Goal: Task Accomplishment & Management: Complete application form

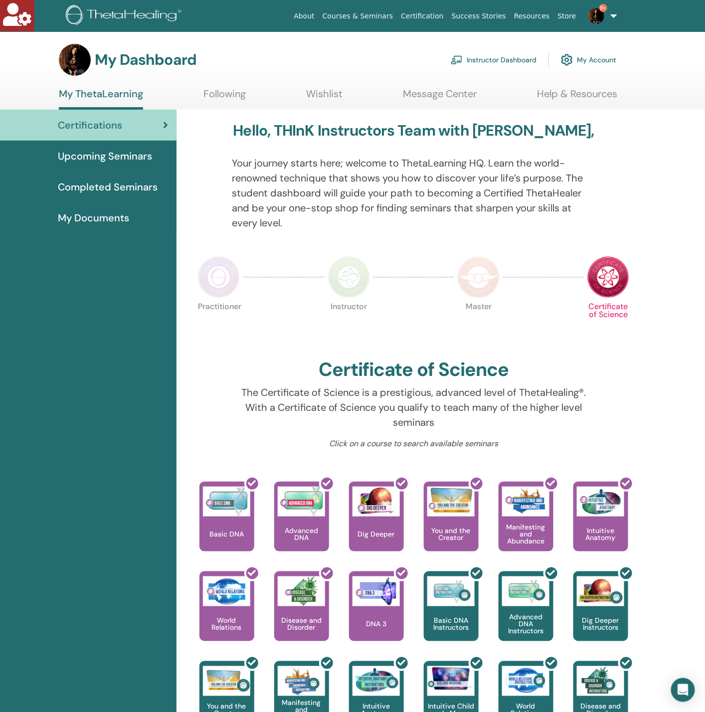
click at [492, 58] on link "Instructor Dashboard" at bounding box center [494, 60] width 86 height 22
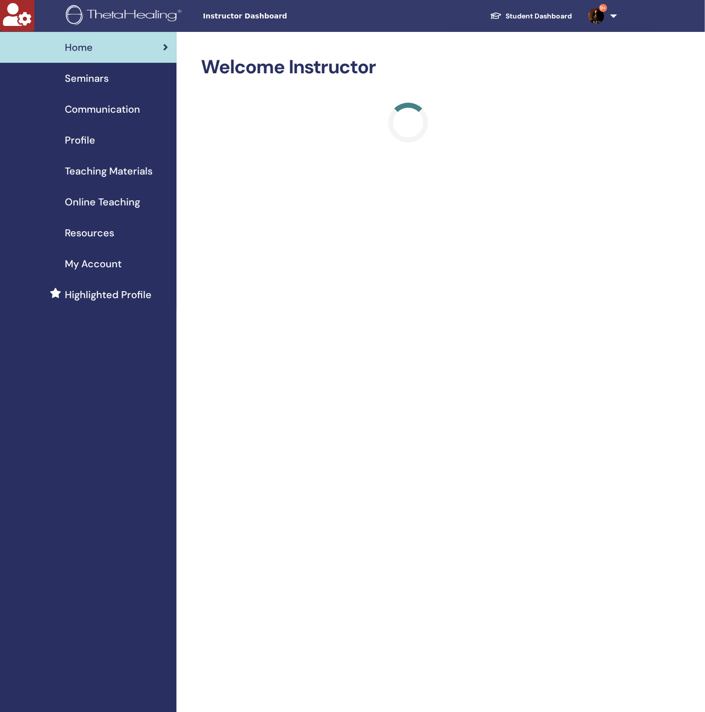
click at [91, 76] on span "Seminars" at bounding box center [87, 78] width 44 height 15
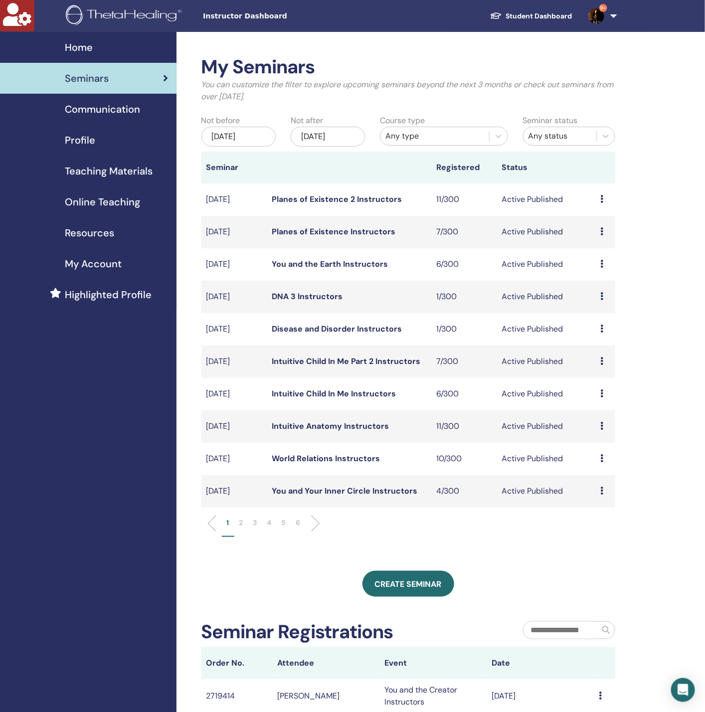
click at [348, 135] on div "[DATE]" at bounding box center [328, 137] width 74 height 20
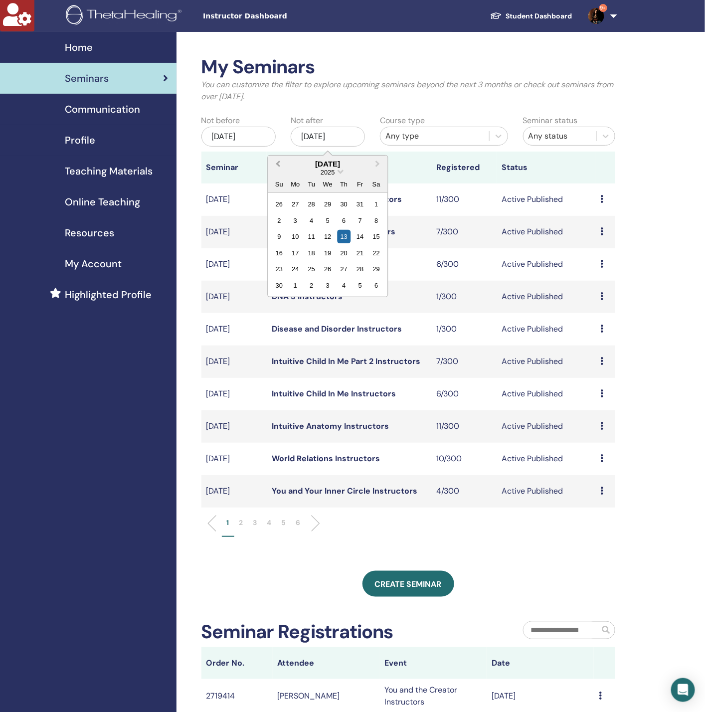
click at [276, 158] on button "Previous Month" at bounding box center [277, 165] width 16 height 16
click at [376, 237] on div "16" at bounding box center [376, 236] width 13 height 13
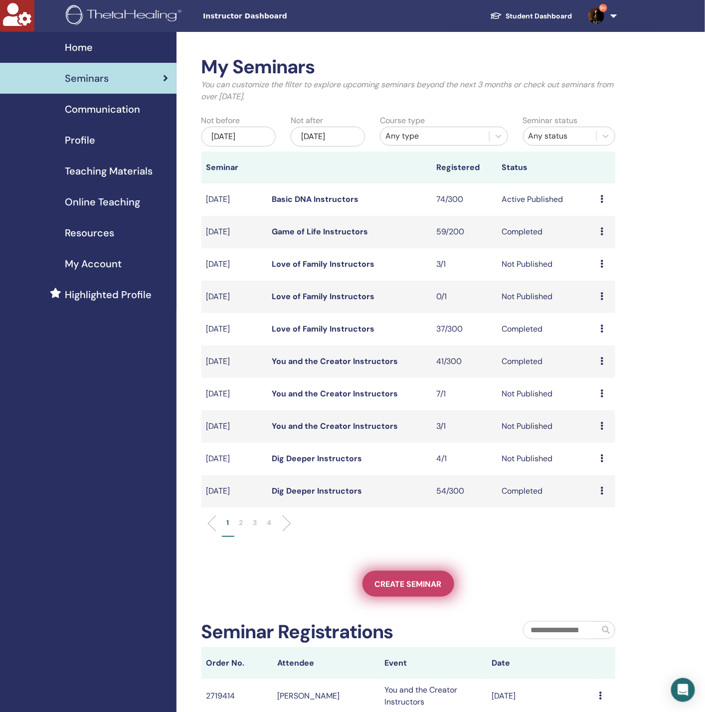
click at [417, 584] on span "Create seminar" at bounding box center [408, 584] width 67 height 10
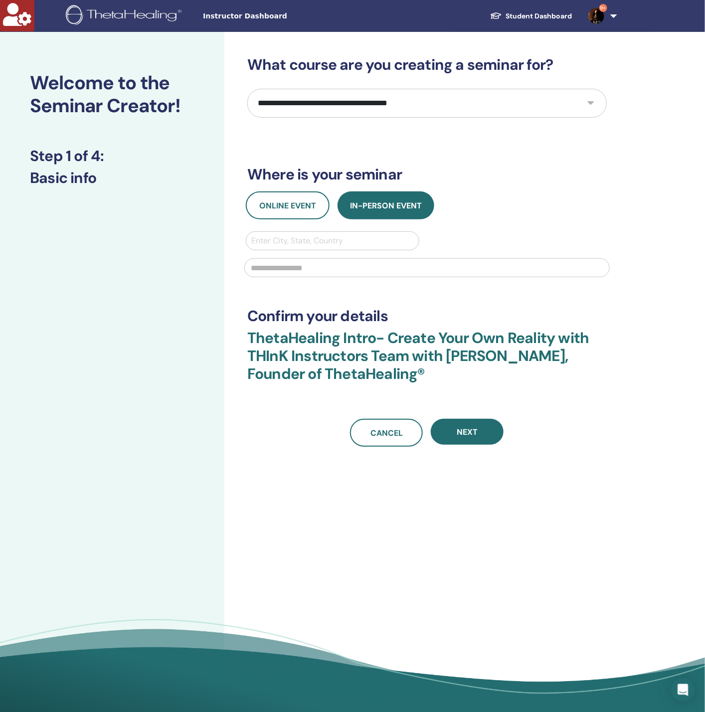
click at [315, 103] on select "**********" at bounding box center [427, 103] width 360 height 29
select select "*"
click at [247, 89] on select "**********" at bounding box center [427, 103] width 360 height 29
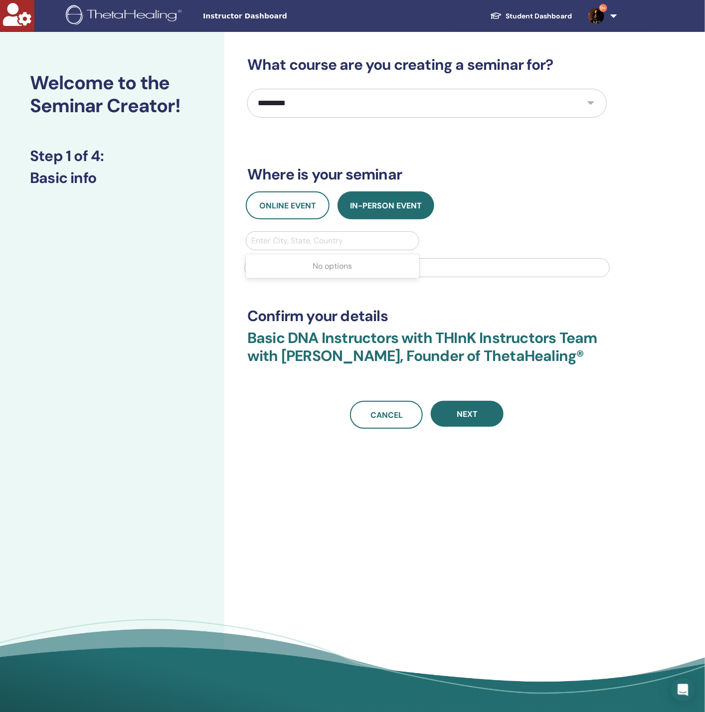
click at [300, 247] on div at bounding box center [332, 241] width 163 height 14
click at [292, 236] on div at bounding box center [332, 241] width 163 height 14
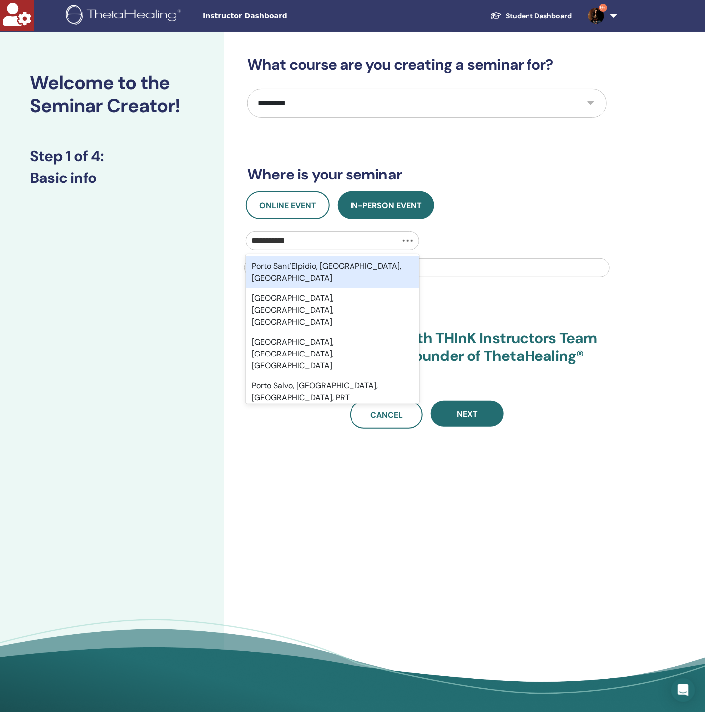
type input "**********"
click at [299, 261] on div "Porto Sant'Elpidio, Fermo, ITA" at bounding box center [333, 272] width 174 height 32
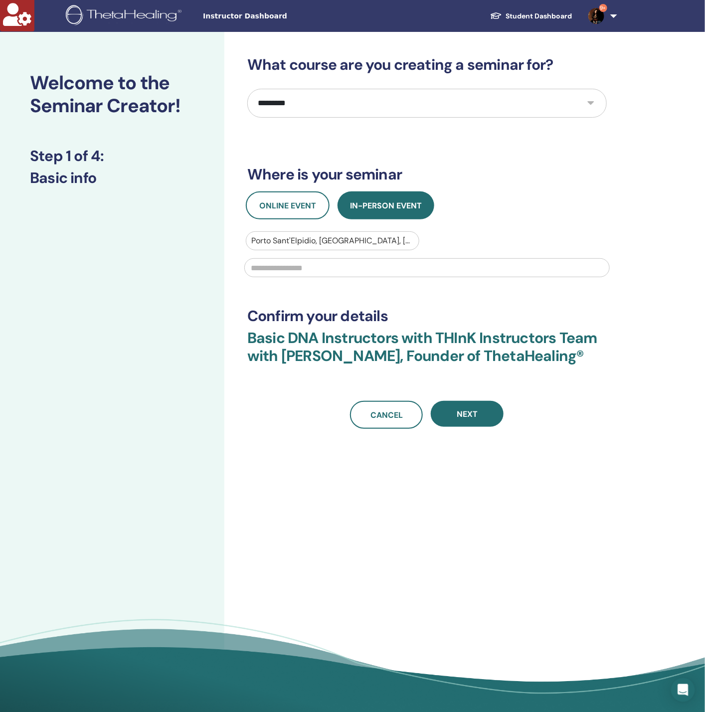
click at [299, 265] on input "text" at bounding box center [427, 267] width 366 height 19
click at [299, 265] on input "*" at bounding box center [427, 267] width 366 height 19
type input "*"
click at [472, 407] on button "Next" at bounding box center [467, 414] width 73 height 26
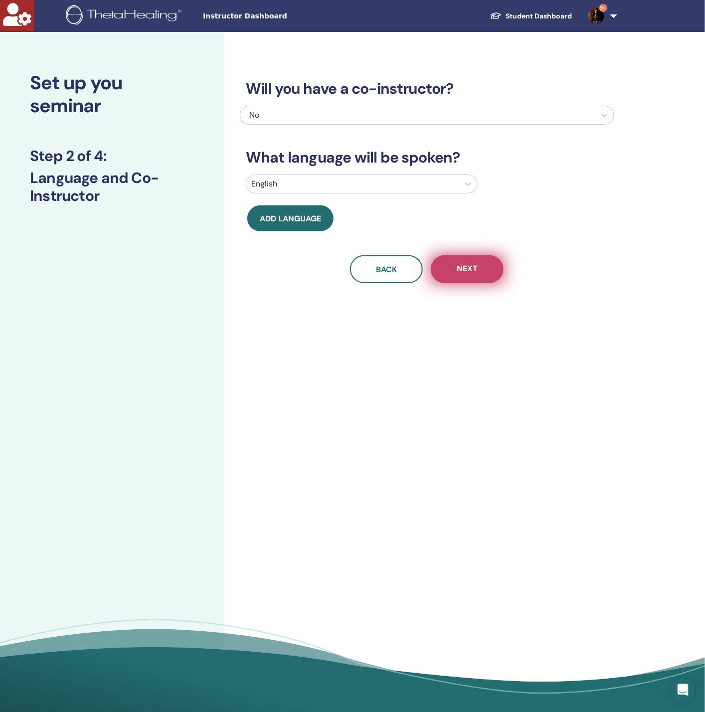
click at [465, 274] on span "Next" at bounding box center [467, 269] width 21 height 12
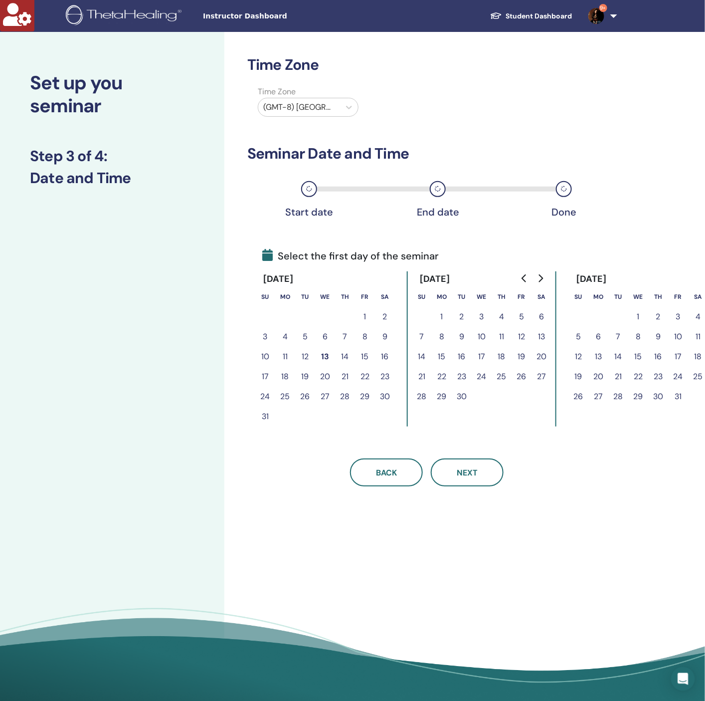
click at [305, 351] on button "12" at bounding box center [305, 357] width 20 height 20
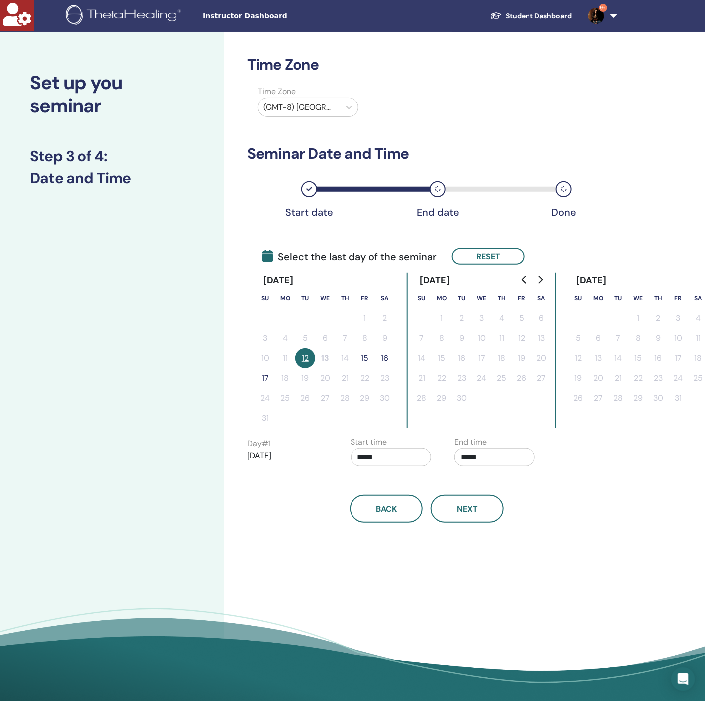
click at [365, 355] on button "15" at bounding box center [365, 358] width 20 height 20
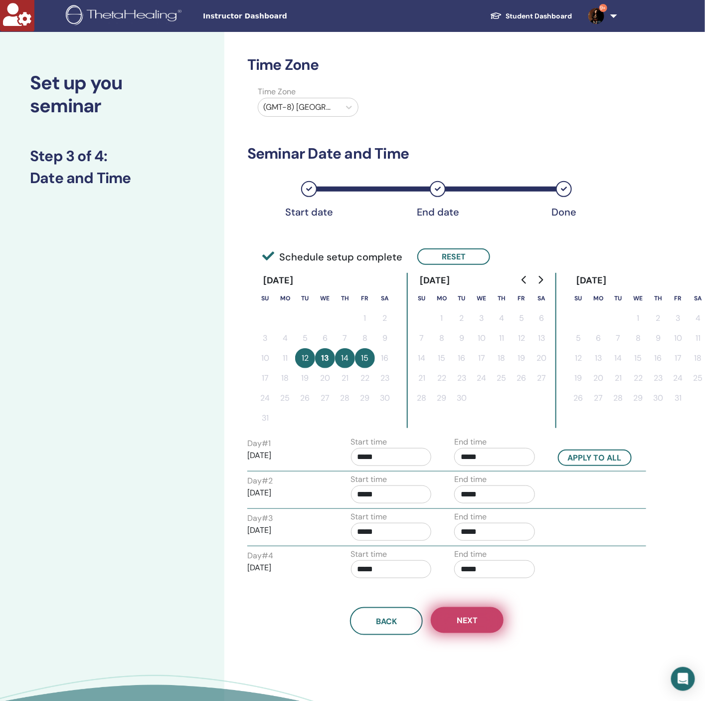
click at [464, 617] on span "Next" at bounding box center [467, 620] width 21 height 10
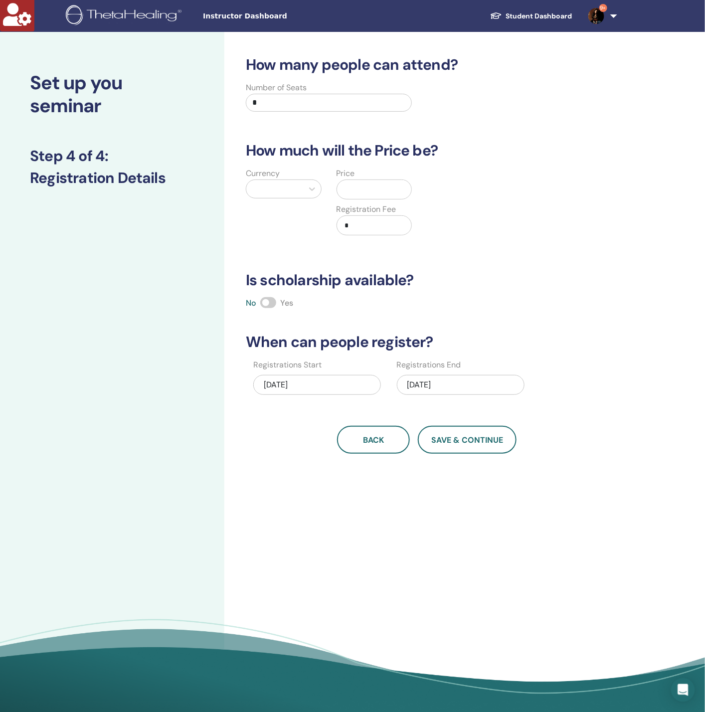
click at [396, 588] on div "How many people can attend? Number of Seats * How much will the Price be? Curre…" at bounding box center [459, 375] width 470 height 687
click at [308, 188] on icon at bounding box center [312, 189] width 10 height 10
click at [296, 212] on div "Dollars ($)" at bounding box center [284, 215] width 76 height 20
click at [395, 186] on input "text" at bounding box center [378, 189] width 67 height 19
type input "****"
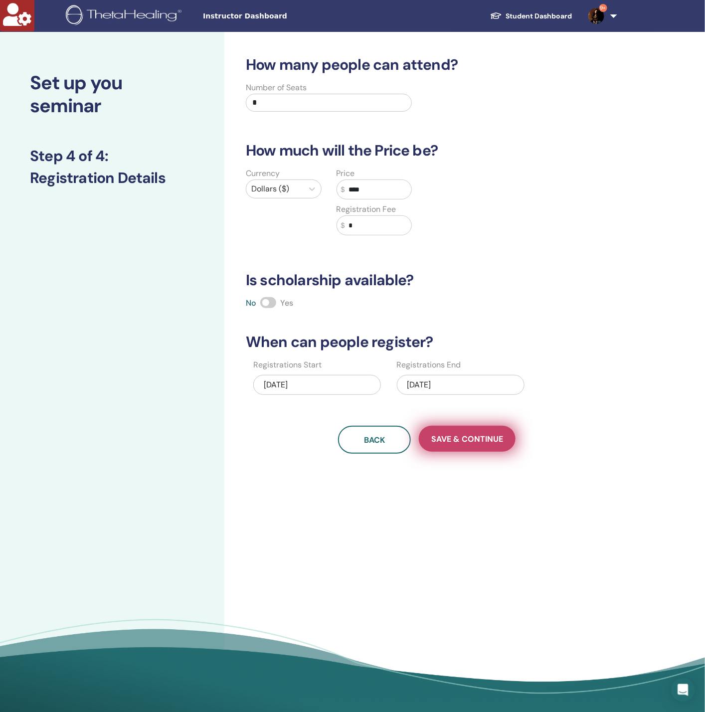
click at [492, 431] on button "Save & Continue" at bounding box center [467, 439] width 97 height 26
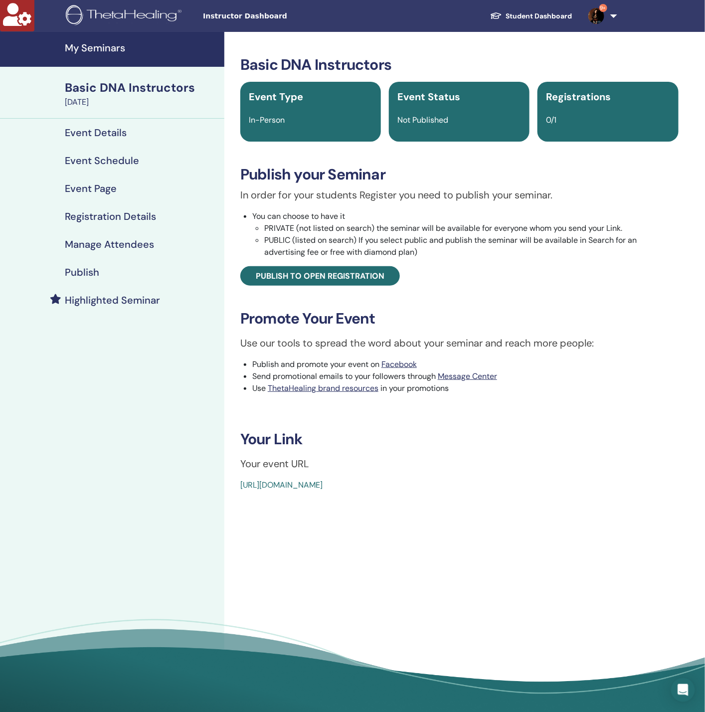
click at [123, 38] on link "My Seminars" at bounding box center [112, 49] width 224 height 35
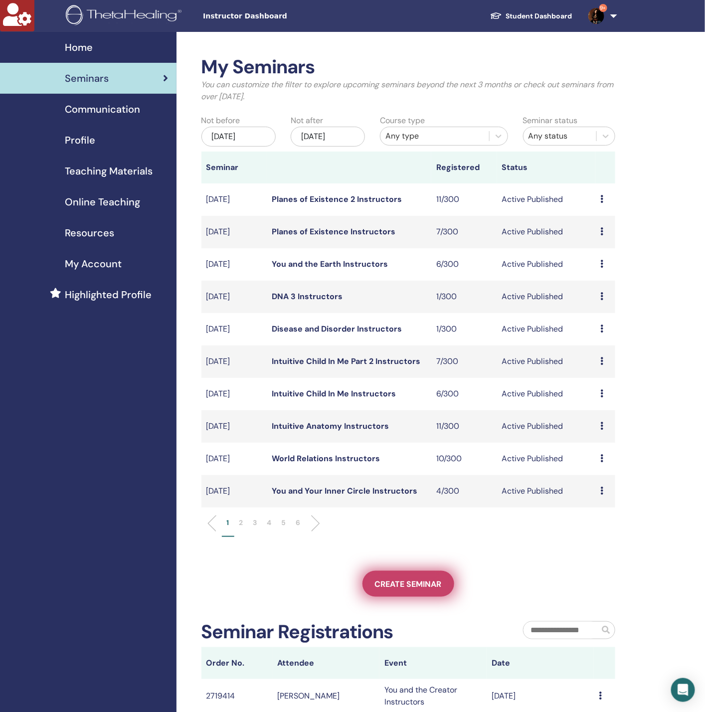
click at [398, 582] on span "Create seminar" at bounding box center [408, 584] width 67 height 10
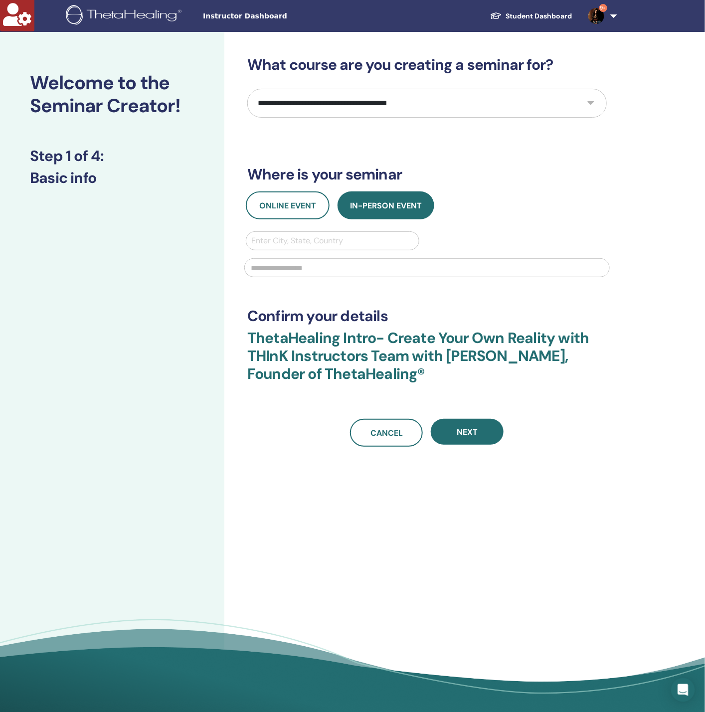
click at [327, 96] on select "**********" at bounding box center [427, 103] width 360 height 29
select select "*"
click at [247, 89] on select "**********" at bounding box center [427, 103] width 360 height 29
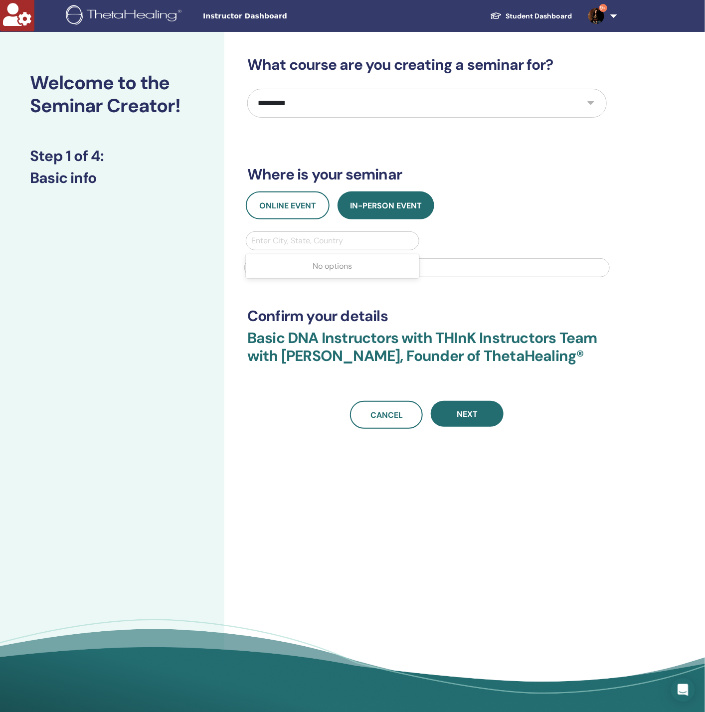
click at [312, 243] on div at bounding box center [332, 241] width 163 height 14
type input "******"
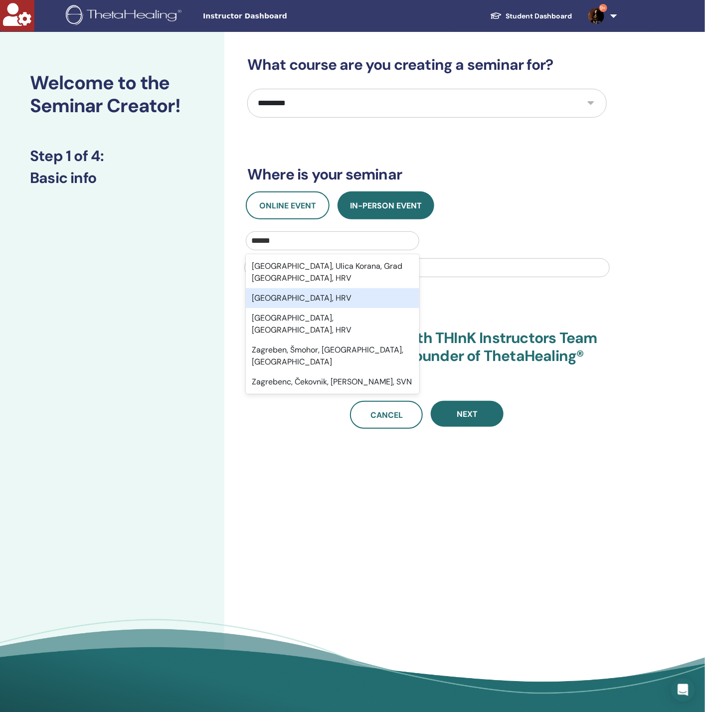
click at [304, 288] on div "Zagreb, HRV" at bounding box center [333, 298] width 174 height 20
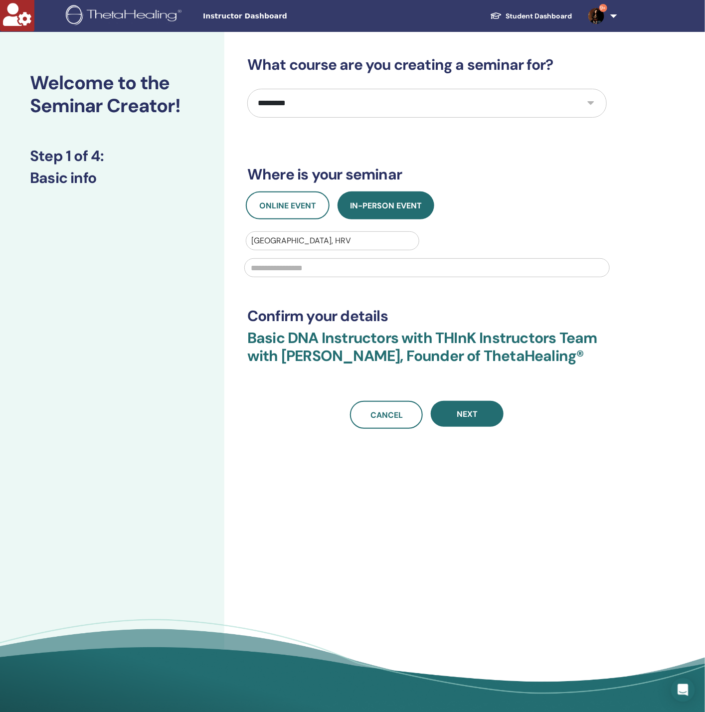
click at [305, 274] on input "text" at bounding box center [427, 267] width 366 height 19
type input "*"
click at [463, 406] on button "Next" at bounding box center [467, 414] width 73 height 26
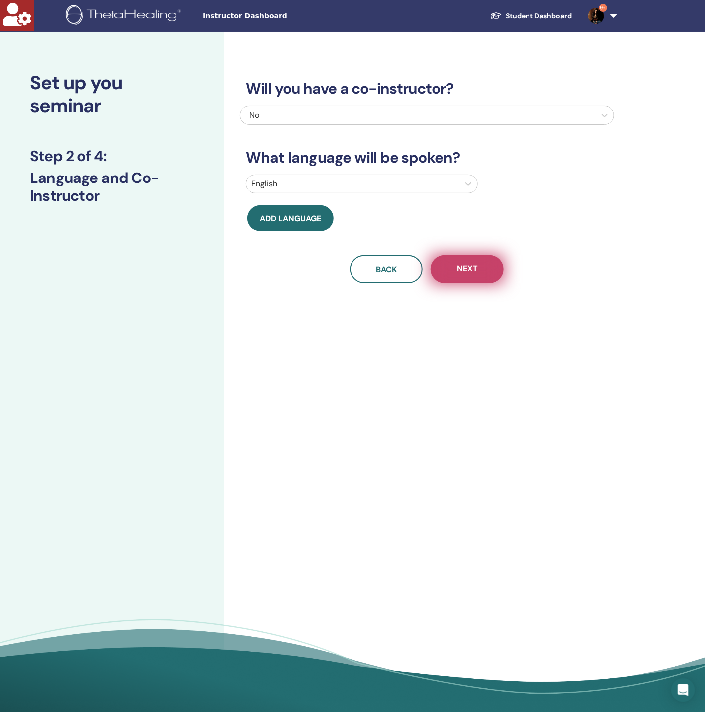
click at [466, 274] on span "Next" at bounding box center [467, 269] width 21 height 12
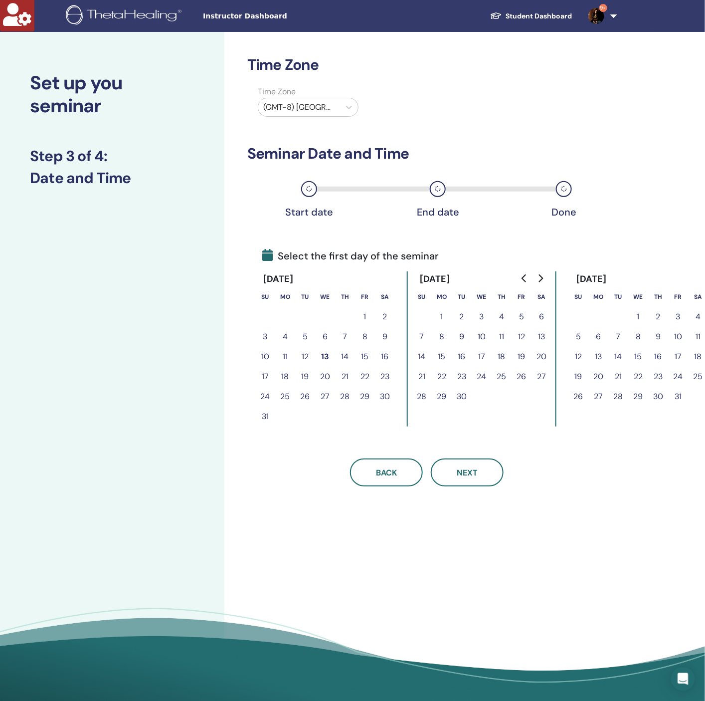
click at [304, 359] on button "12" at bounding box center [305, 357] width 20 height 20
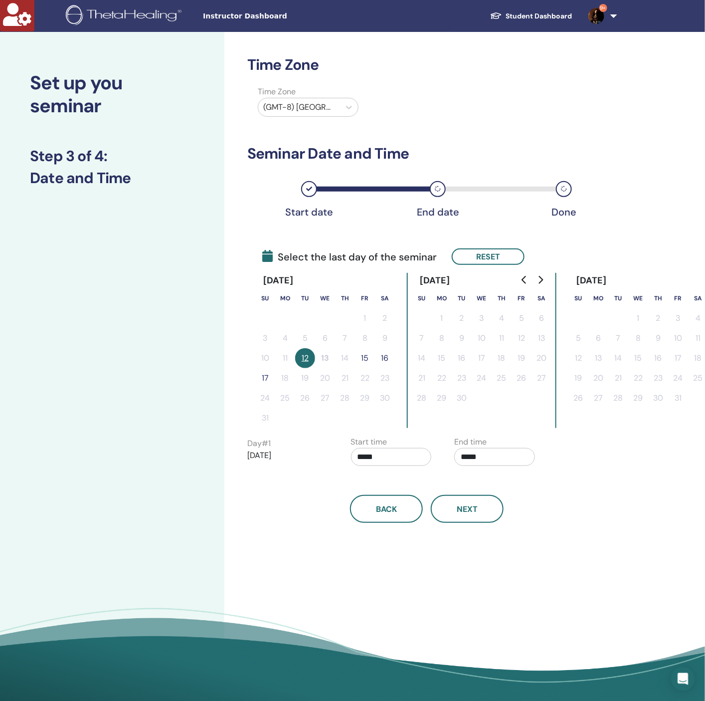
click at [361, 361] on button "15" at bounding box center [365, 358] width 20 height 20
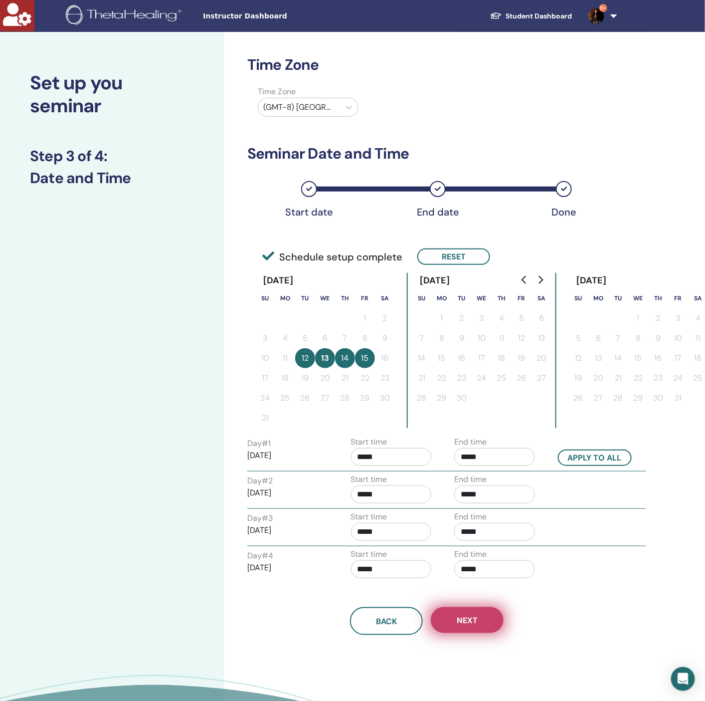
click at [475, 615] on span "Next" at bounding box center [467, 620] width 21 height 10
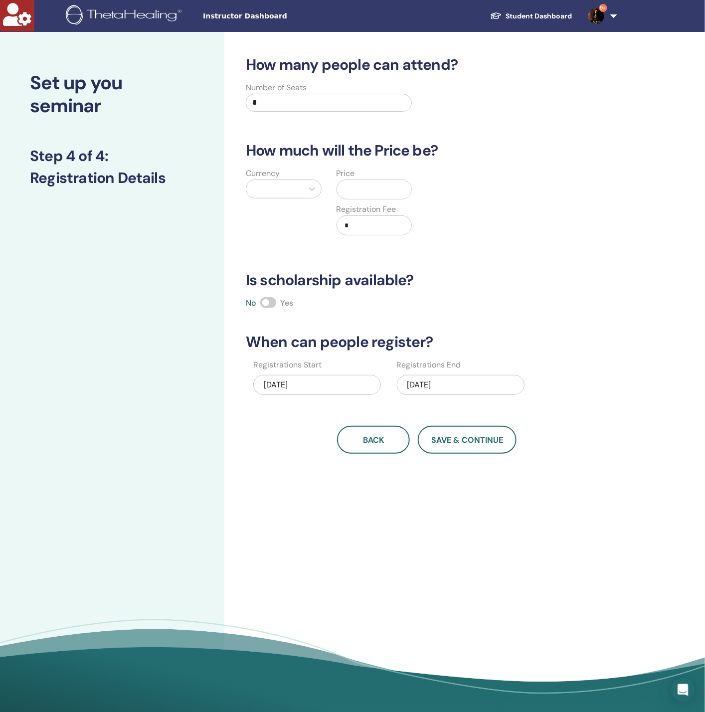
click at [277, 193] on div at bounding box center [274, 189] width 47 height 14
click at [285, 218] on div "Dollars ($)" at bounding box center [284, 215] width 76 height 20
click at [376, 198] on input "text" at bounding box center [378, 189] width 67 height 19
type input "****"
click at [443, 202] on div "Currency Dollars ($) Price $ **** Registration Fee $ *" at bounding box center [419, 208] width 375 height 80
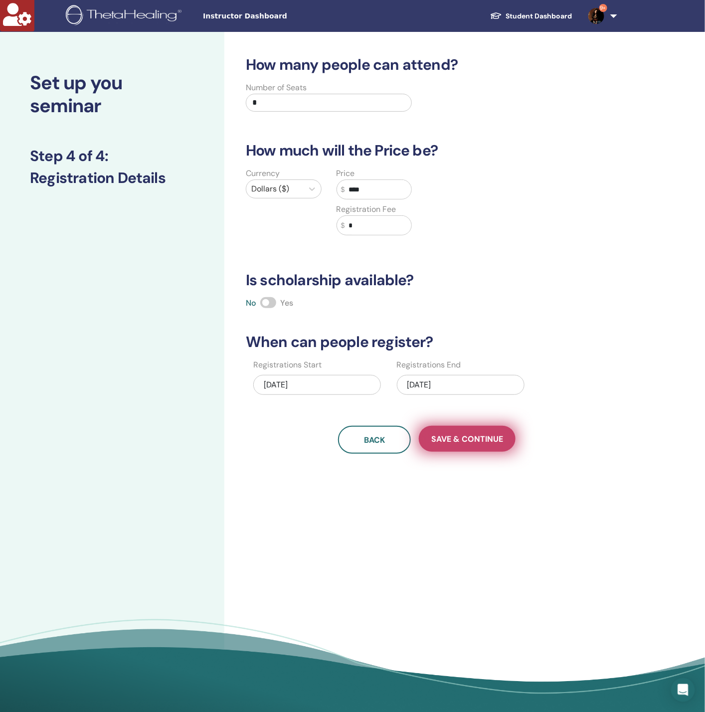
click at [471, 429] on button "Save & Continue" at bounding box center [467, 439] width 97 height 26
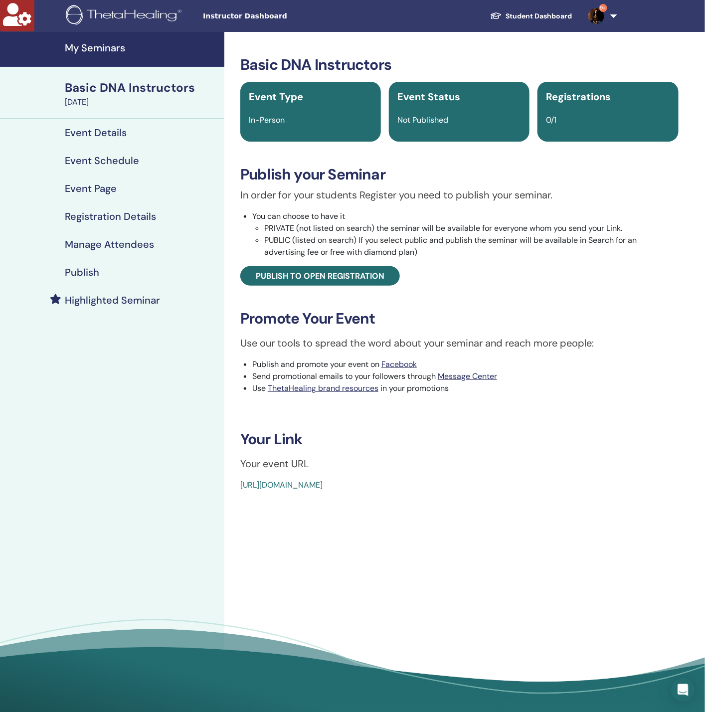
click at [109, 49] on h4 "My Seminars" at bounding box center [142, 48] width 154 height 12
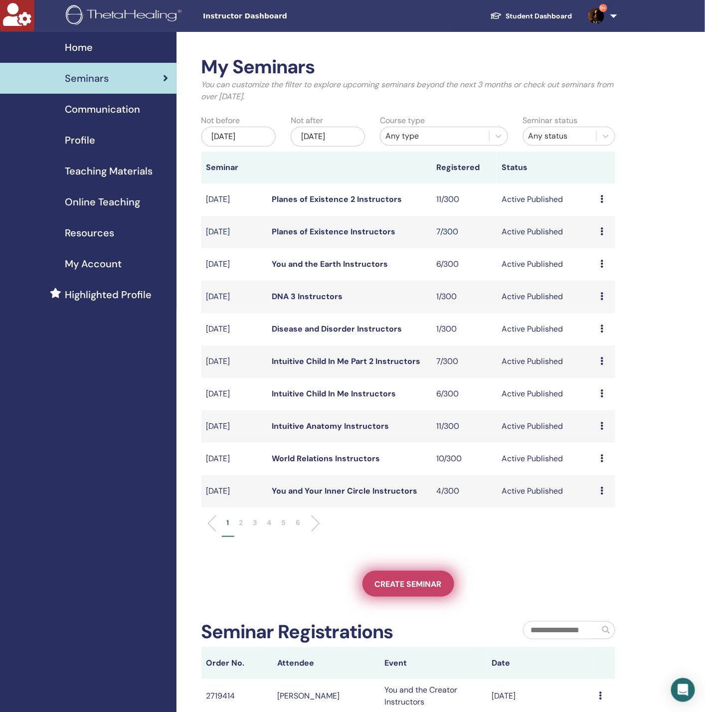
click at [388, 586] on span "Create seminar" at bounding box center [408, 584] width 67 height 10
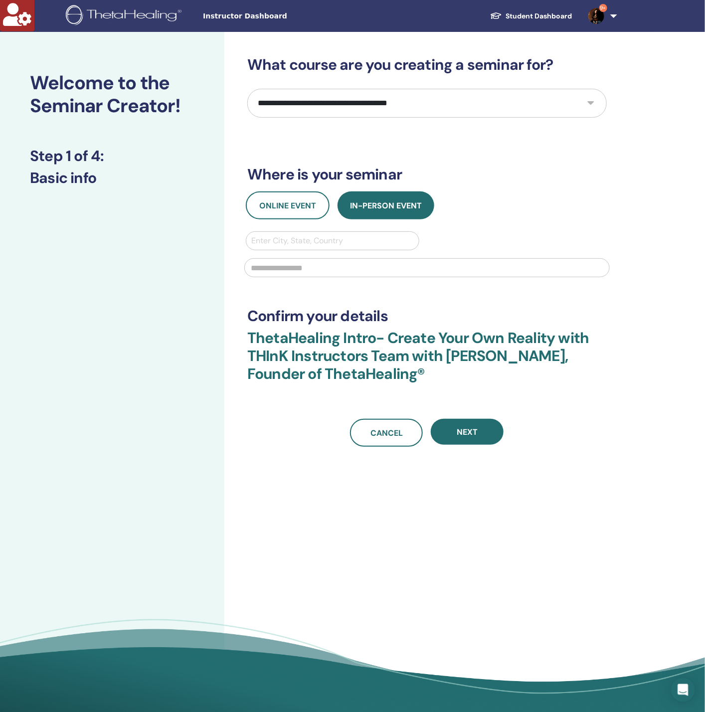
click at [323, 109] on select "**********" at bounding box center [427, 103] width 360 height 29
select select "*"
click at [323, 109] on select "**********" at bounding box center [427, 103] width 360 height 29
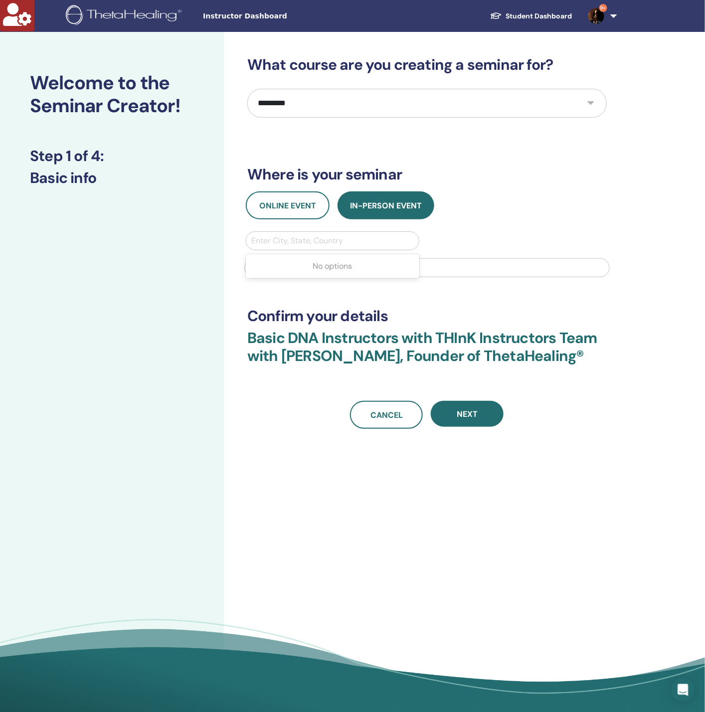
click at [306, 245] on div at bounding box center [332, 241] width 163 height 14
type input "********"
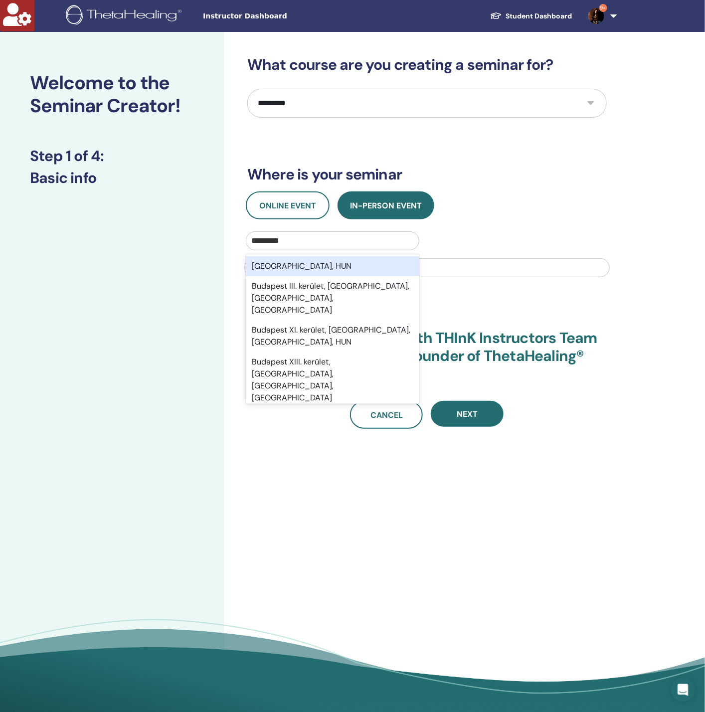
click at [303, 272] on div "[GEOGRAPHIC_DATA], HUN" at bounding box center [333, 266] width 174 height 20
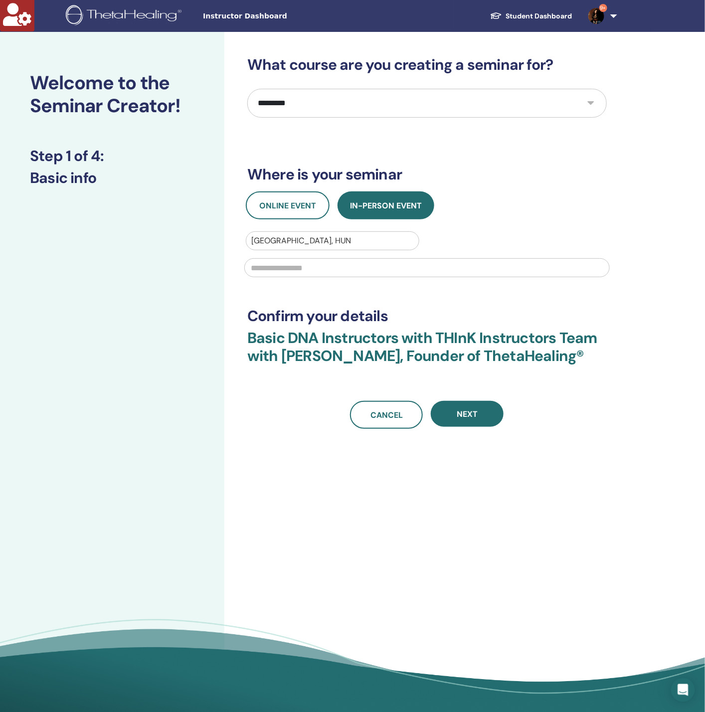
click at [303, 272] on input "text" at bounding box center [427, 267] width 366 height 19
click at [303, 272] on input "*" at bounding box center [427, 267] width 366 height 19
type input "*"
click at [479, 417] on button "Next" at bounding box center [467, 414] width 73 height 26
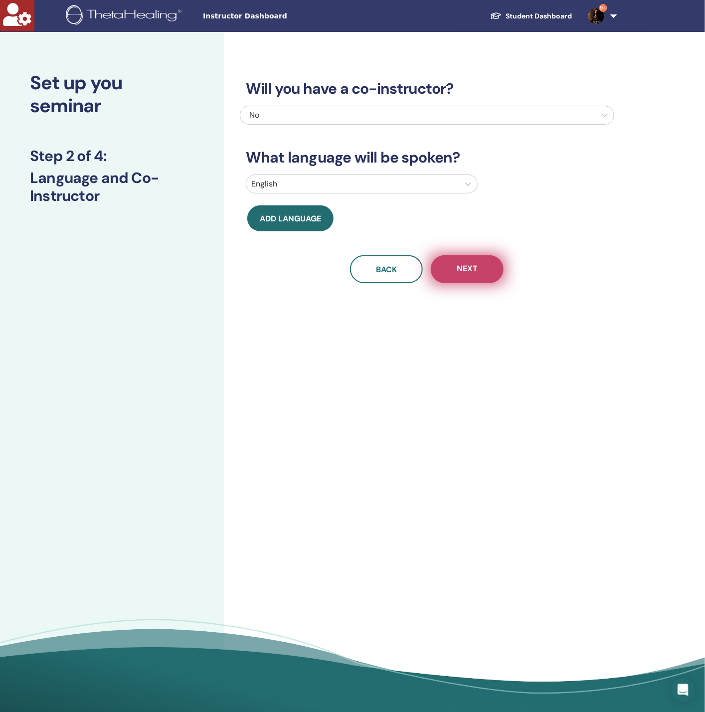
click at [450, 265] on button "Next" at bounding box center [467, 269] width 73 height 28
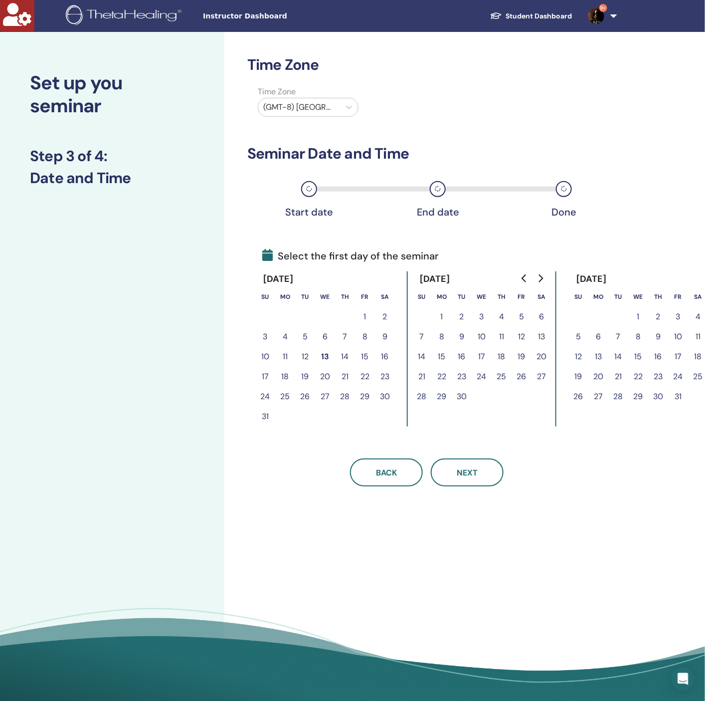
click at [306, 356] on button "12" at bounding box center [305, 357] width 20 height 20
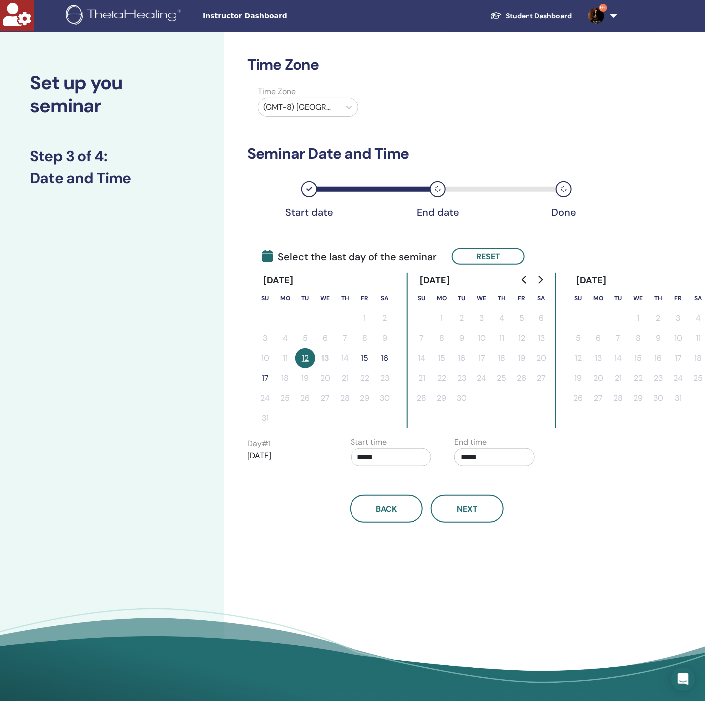
click at [365, 359] on button "15" at bounding box center [365, 358] width 20 height 20
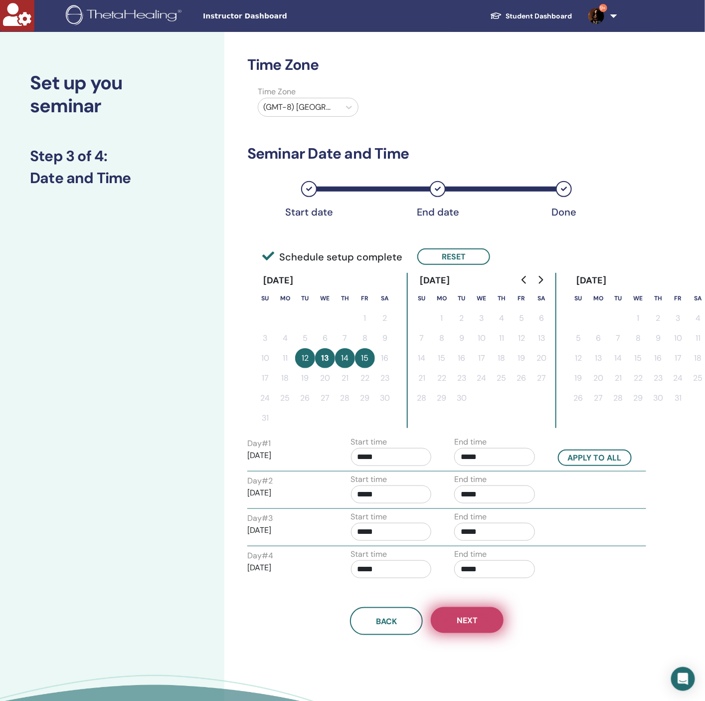
click at [471, 615] on span "Next" at bounding box center [467, 620] width 21 height 10
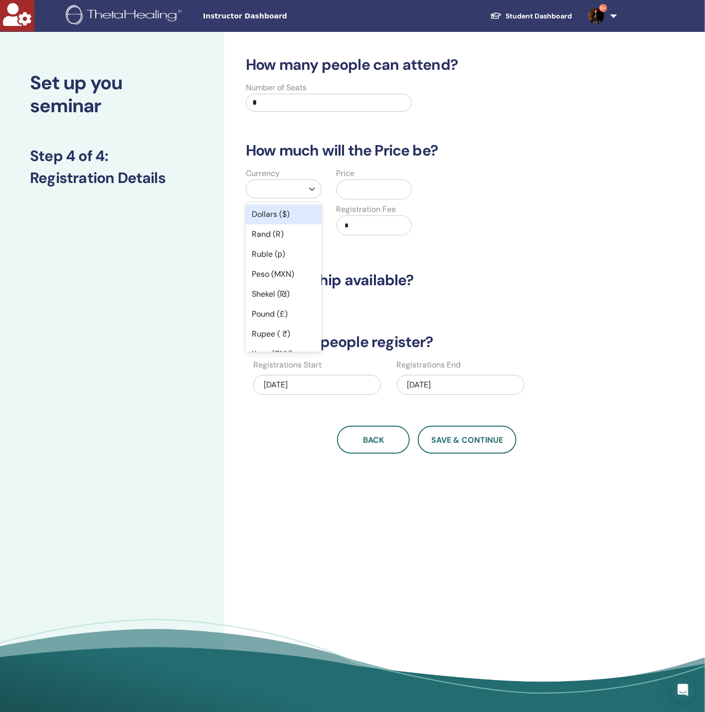
click at [302, 192] on div at bounding box center [274, 189] width 57 height 18
click at [293, 213] on div "Dollars ($)" at bounding box center [284, 215] width 76 height 20
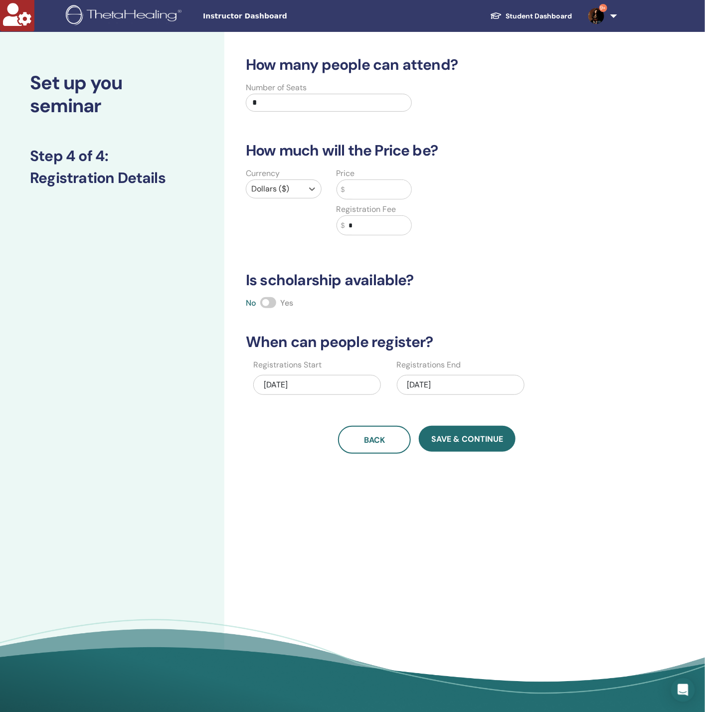
click at [378, 183] on input "text" at bounding box center [378, 189] width 67 height 19
type input "****"
click at [483, 437] on span "Save & Continue" at bounding box center [467, 439] width 72 height 10
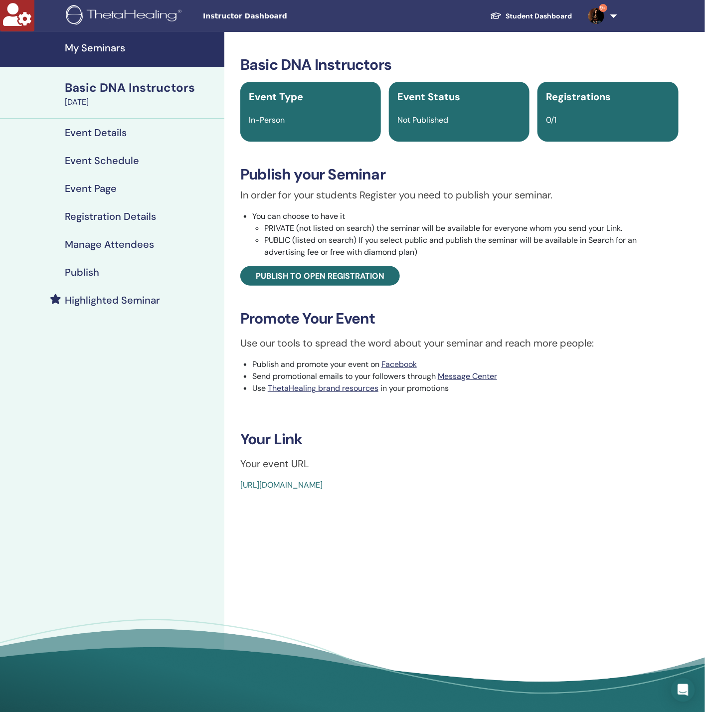
click at [120, 48] on h4 "My Seminars" at bounding box center [142, 48] width 154 height 12
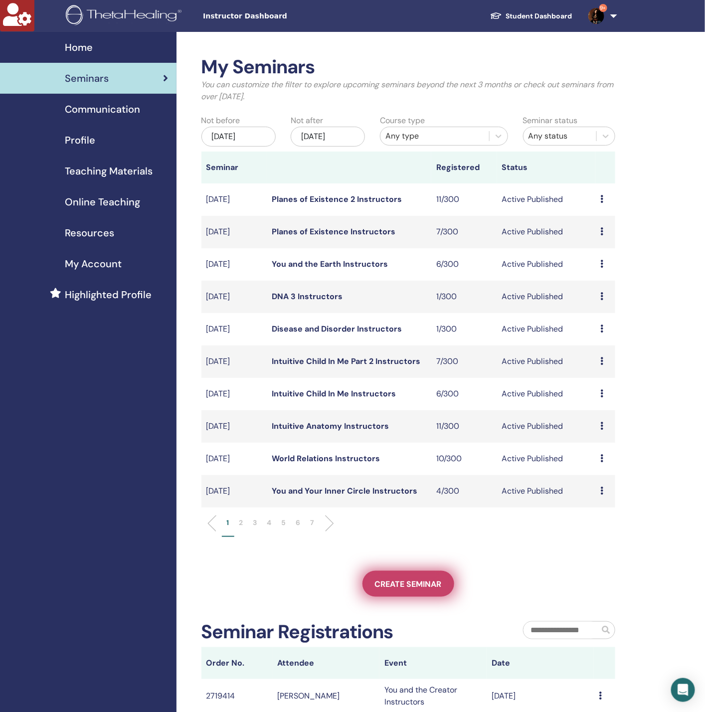
click at [381, 581] on span "Create seminar" at bounding box center [408, 584] width 67 height 10
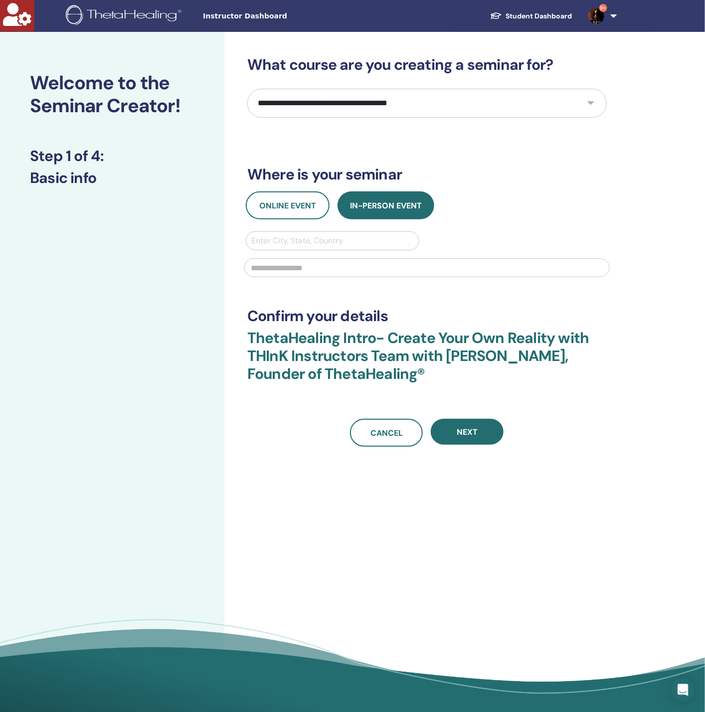
click at [303, 109] on select "**********" at bounding box center [427, 103] width 360 height 29
select select "*"
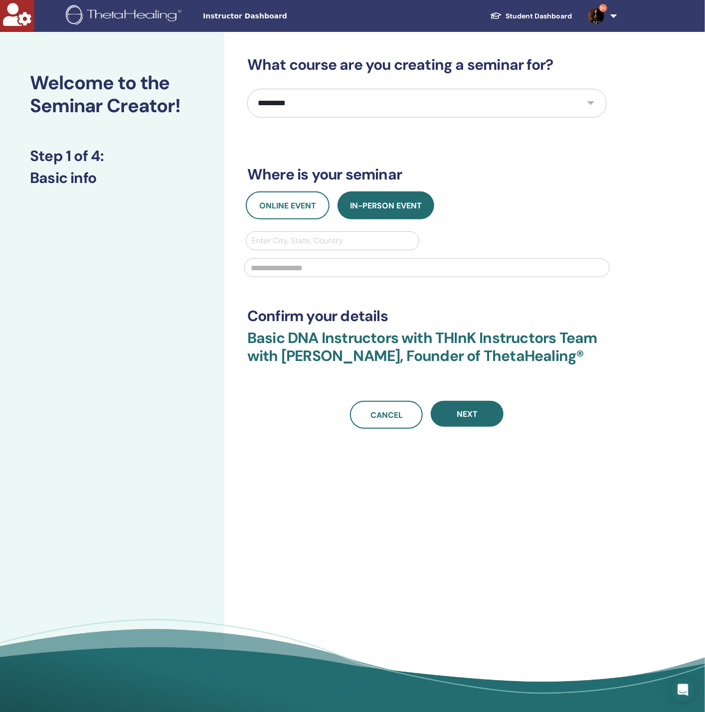
click at [303, 109] on select "**********" at bounding box center [427, 103] width 360 height 29
click at [344, 239] on div at bounding box center [332, 241] width 163 height 14
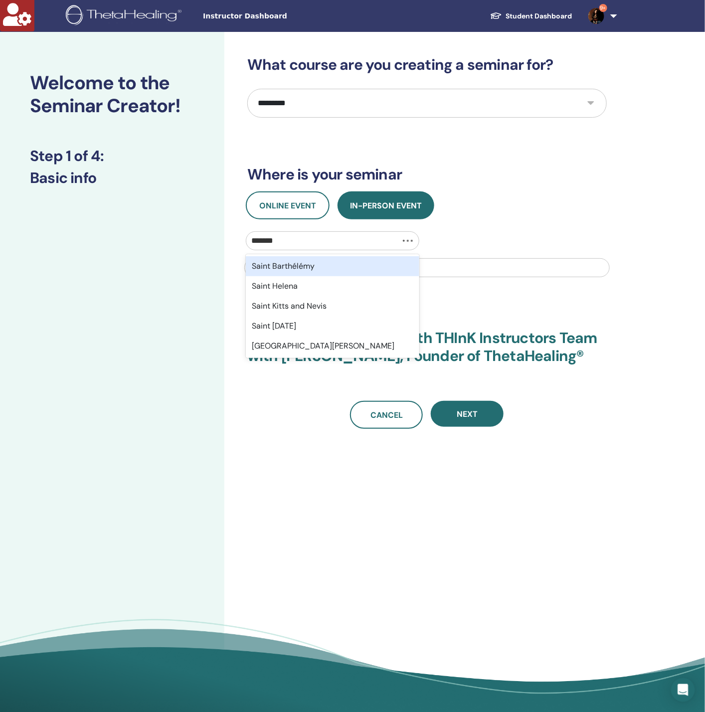
type input "********"
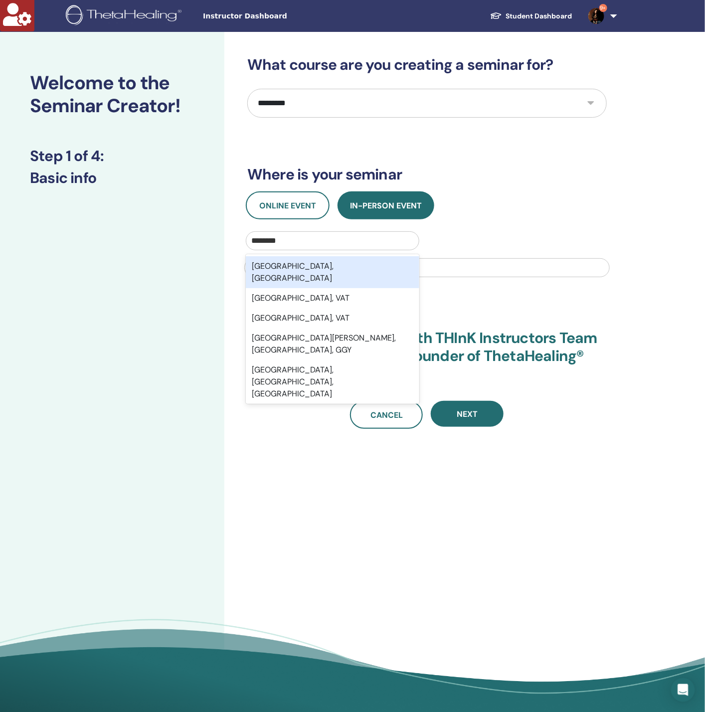
click at [342, 258] on div "Saint Petersburg, RUS" at bounding box center [333, 272] width 174 height 32
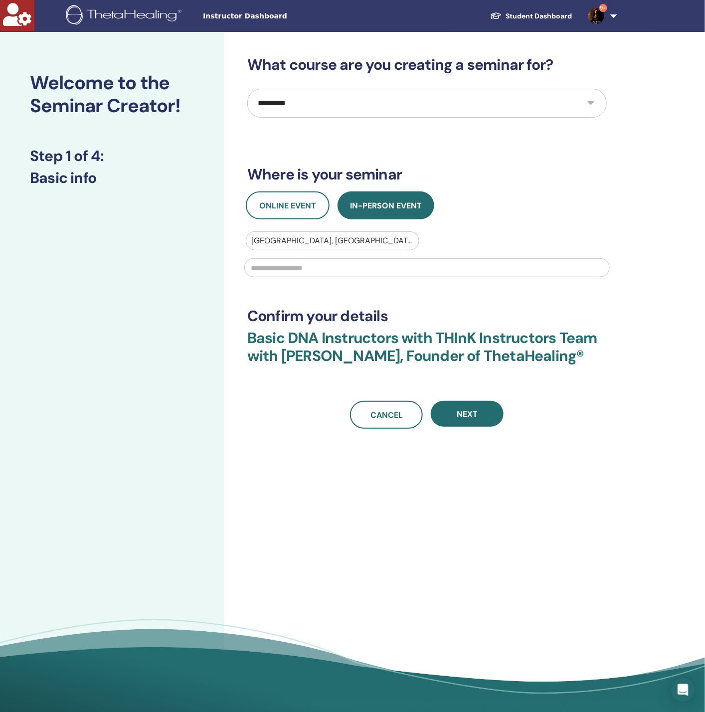
click at [337, 266] on input "text" at bounding box center [427, 267] width 366 height 19
click at [337, 266] on input "*" at bounding box center [427, 267] width 366 height 19
type input "*"
click at [473, 412] on span "Next" at bounding box center [467, 414] width 21 height 10
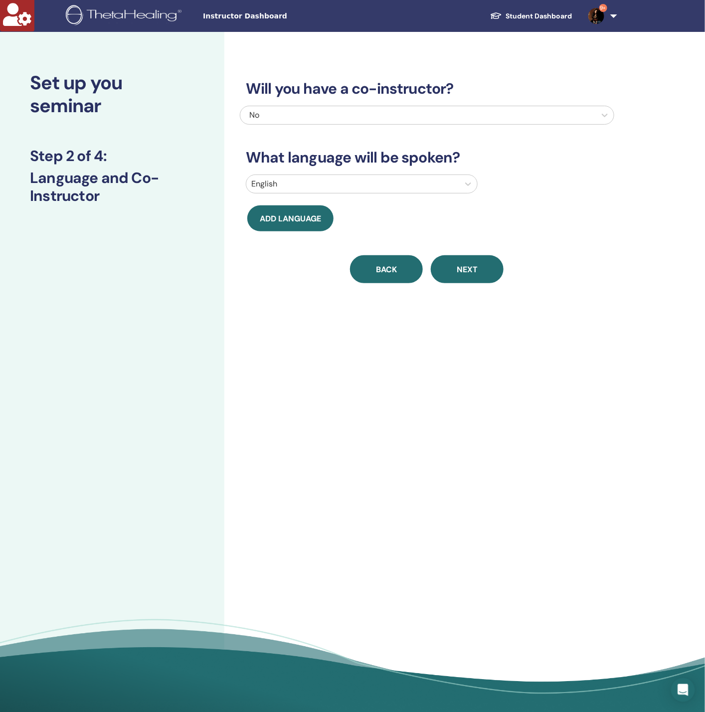
click at [385, 263] on button "Back" at bounding box center [386, 269] width 73 height 28
select select "*"
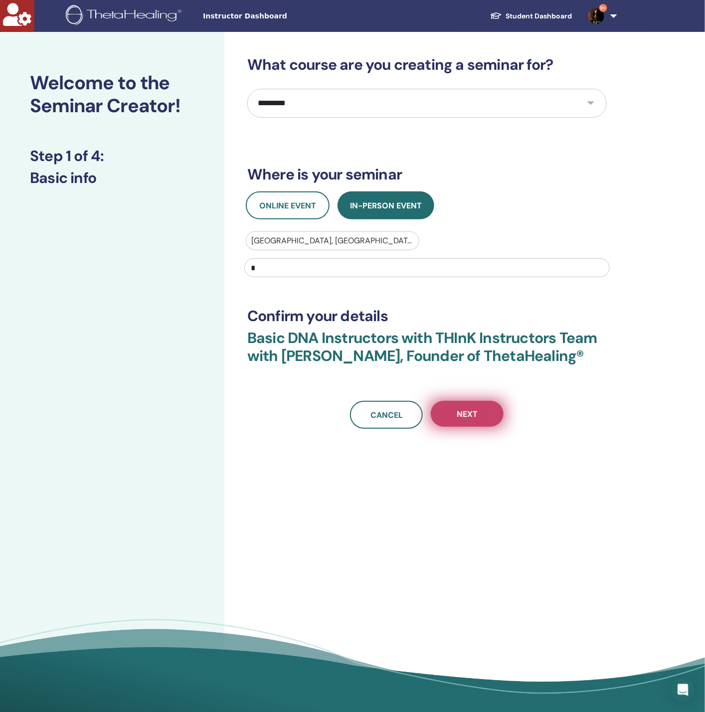
click at [467, 409] on span "Next" at bounding box center [467, 414] width 21 height 10
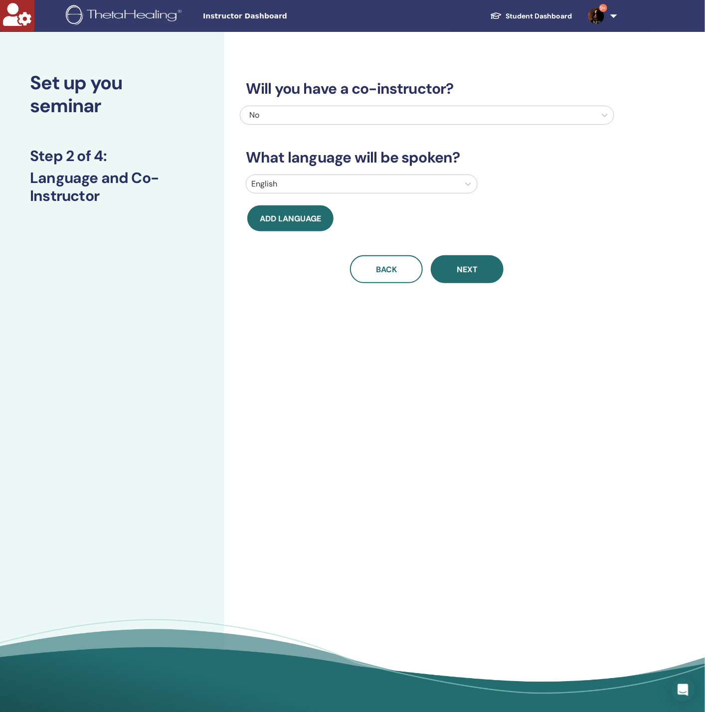
click at [458, 271] on span "Next" at bounding box center [467, 269] width 21 height 10
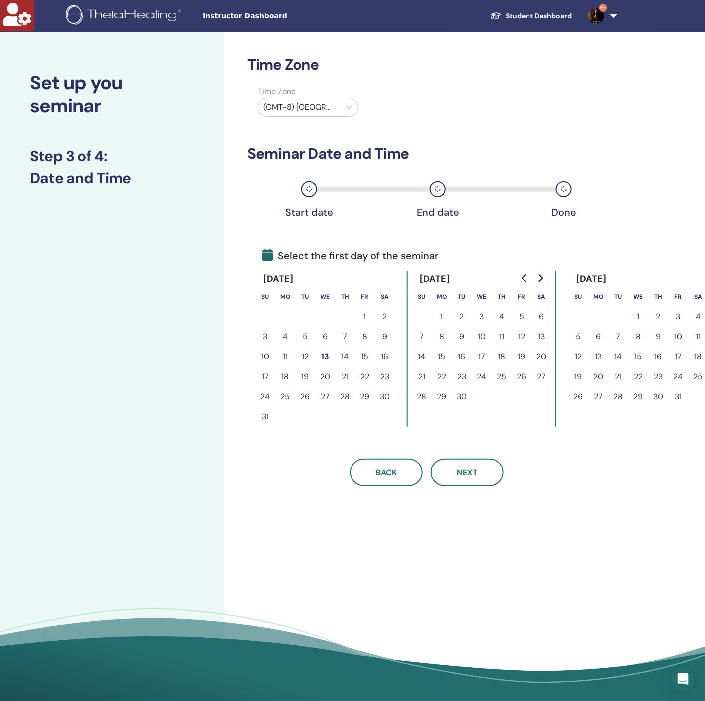
click at [310, 355] on button "12" at bounding box center [305, 357] width 20 height 20
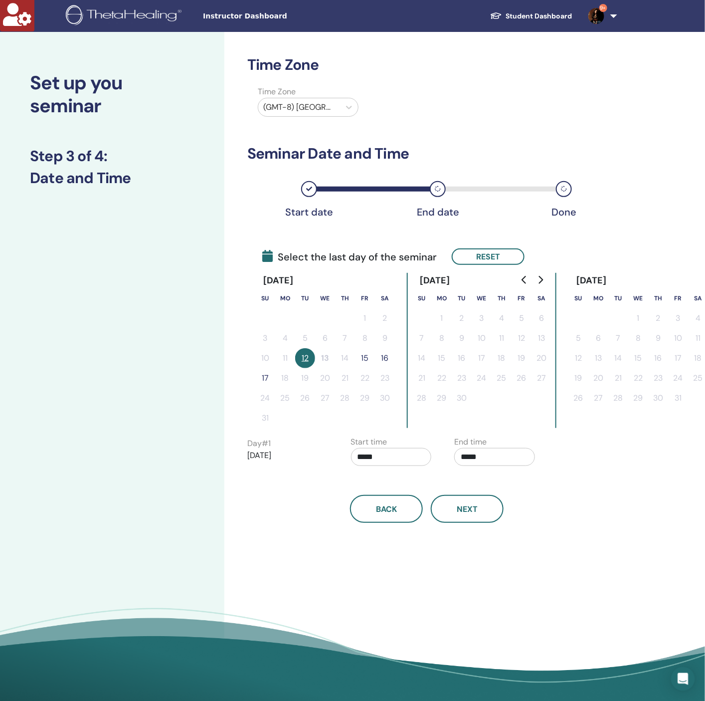
click at [362, 353] on button "15" at bounding box center [365, 358] width 20 height 20
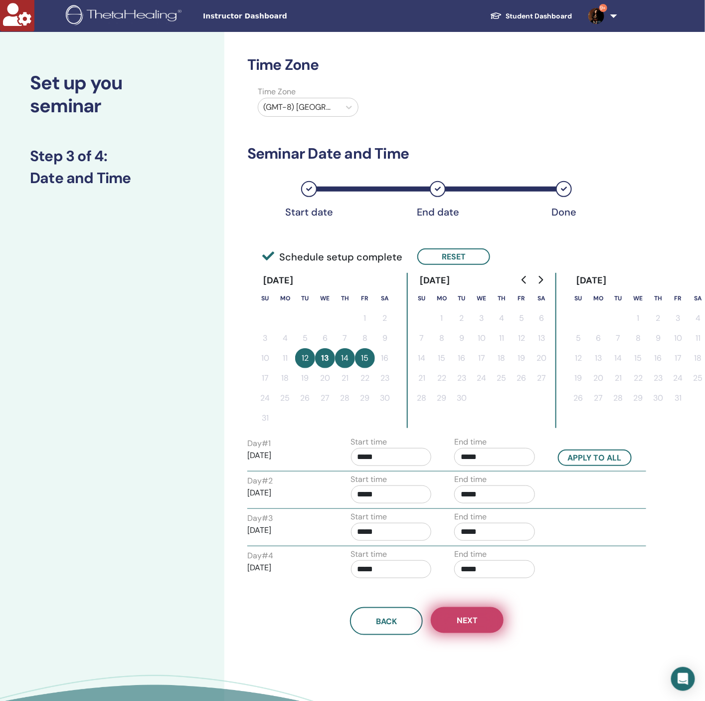
click at [466, 607] on button "Next" at bounding box center [467, 620] width 73 height 26
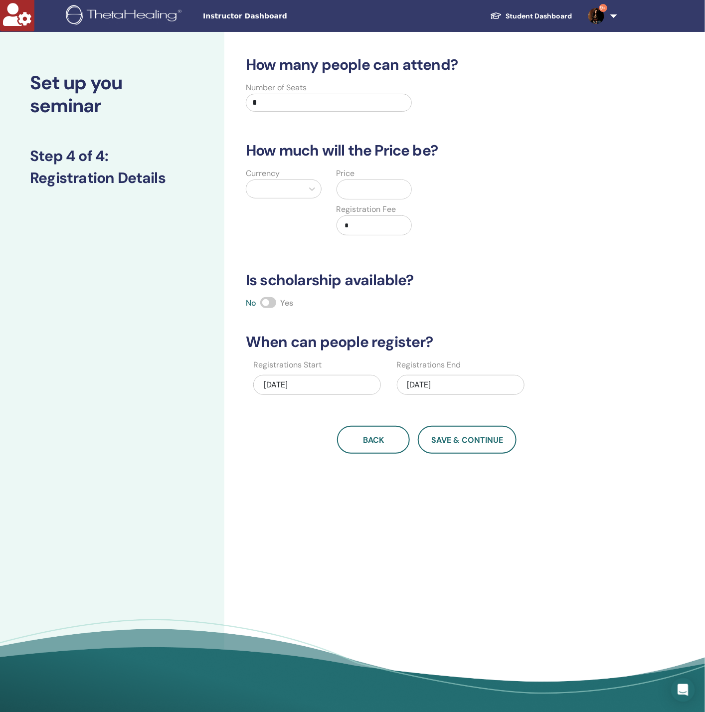
click at [292, 193] on div at bounding box center [274, 189] width 47 height 14
click at [300, 213] on div "Dollars ($)" at bounding box center [284, 215] width 76 height 20
click at [368, 183] on input "text" at bounding box center [378, 189] width 67 height 19
type input "****"
click at [460, 439] on span "Save & Continue" at bounding box center [467, 439] width 72 height 10
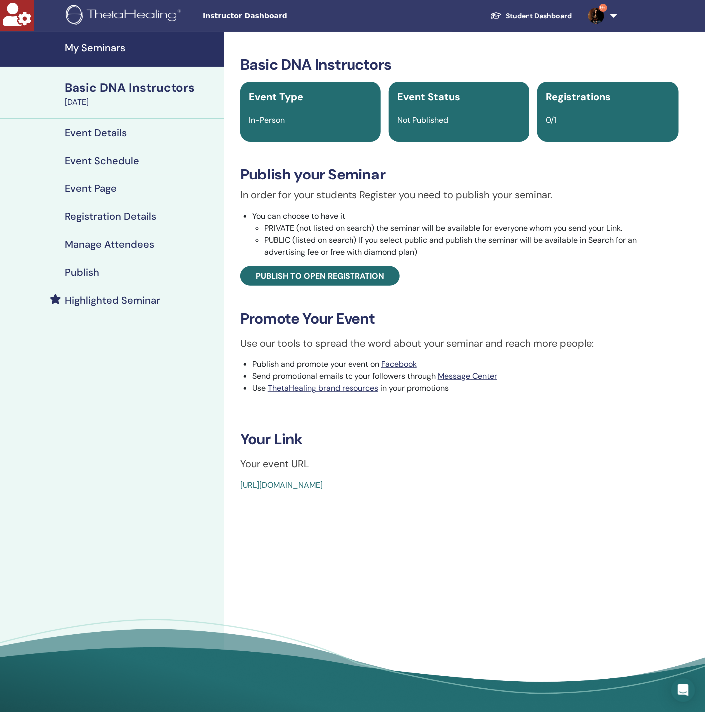
click at [118, 52] on h4 "My Seminars" at bounding box center [142, 48] width 154 height 12
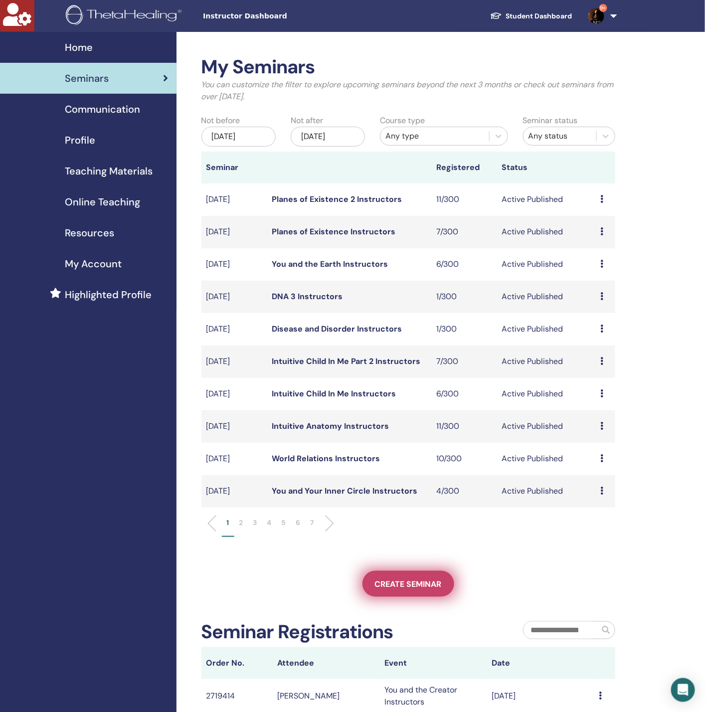
click at [398, 584] on span "Create seminar" at bounding box center [408, 584] width 67 height 10
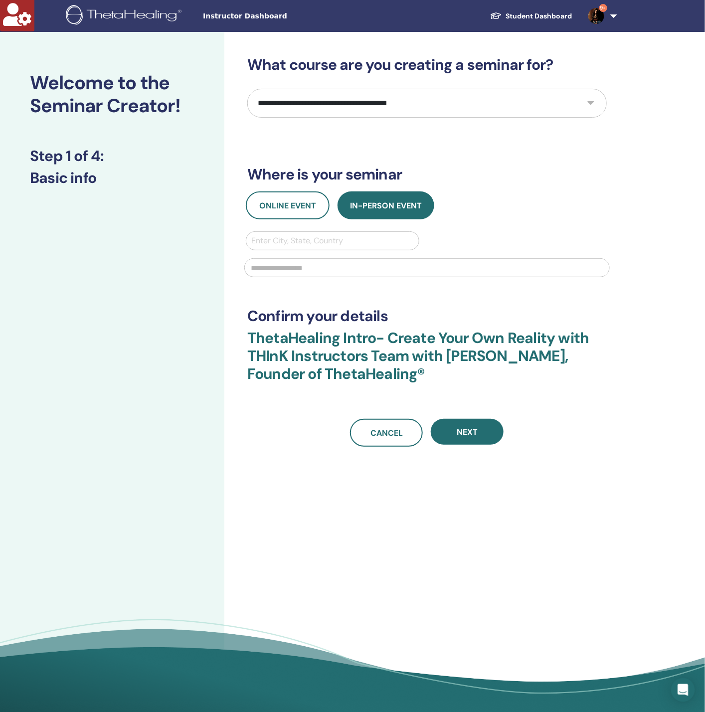
click at [302, 101] on select "**********" at bounding box center [427, 103] width 360 height 29
select select "*"
click at [302, 101] on select "**********" at bounding box center [427, 103] width 360 height 29
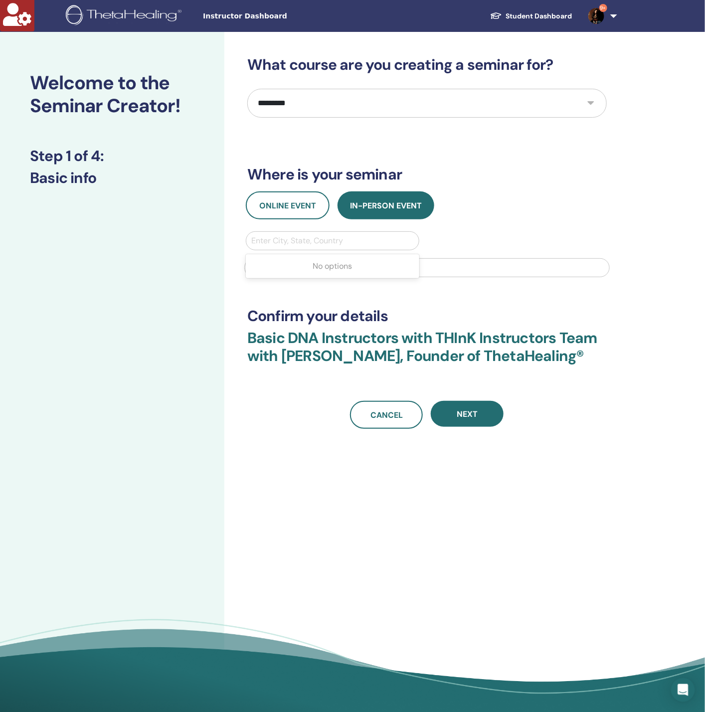
click at [302, 238] on div at bounding box center [332, 241] width 163 height 14
click at [275, 246] on div at bounding box center [332, 241] width 163 height 14
click at [277, 242] on div at bounding box center [332, 241] width 163 height 14
click at [291, 247] on div "Enter City, State, Country" at bounding box center [332, 241] width 173 height 18
click at [296, 242] on div at bounding box center [332, 241] width 163 height 14
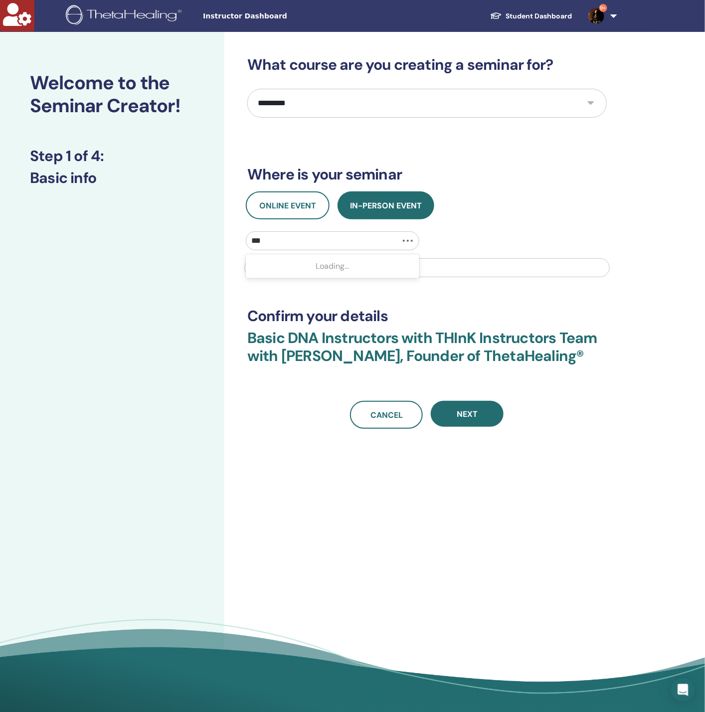
type input "****"
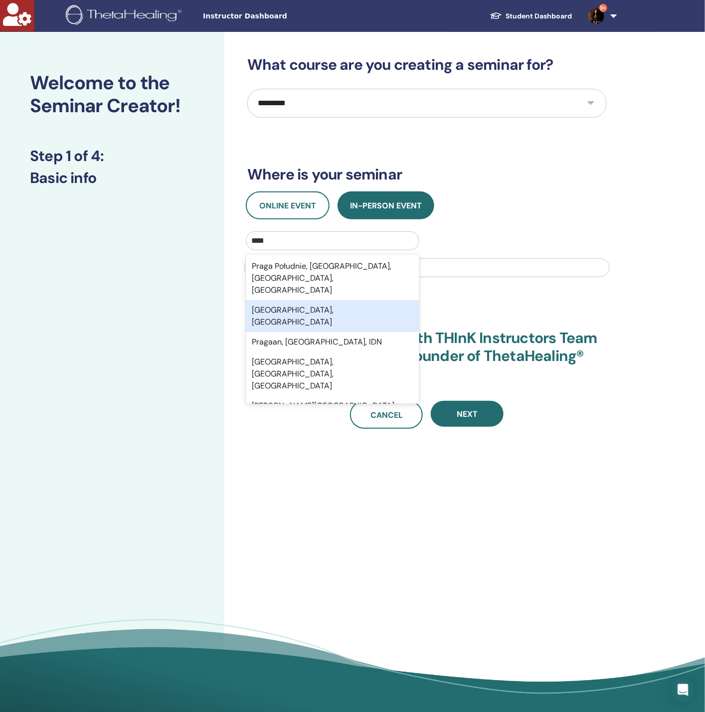
click at [317, 300] on div "Prague, CZE" at bounding box center [333, 316] width 174 height 32
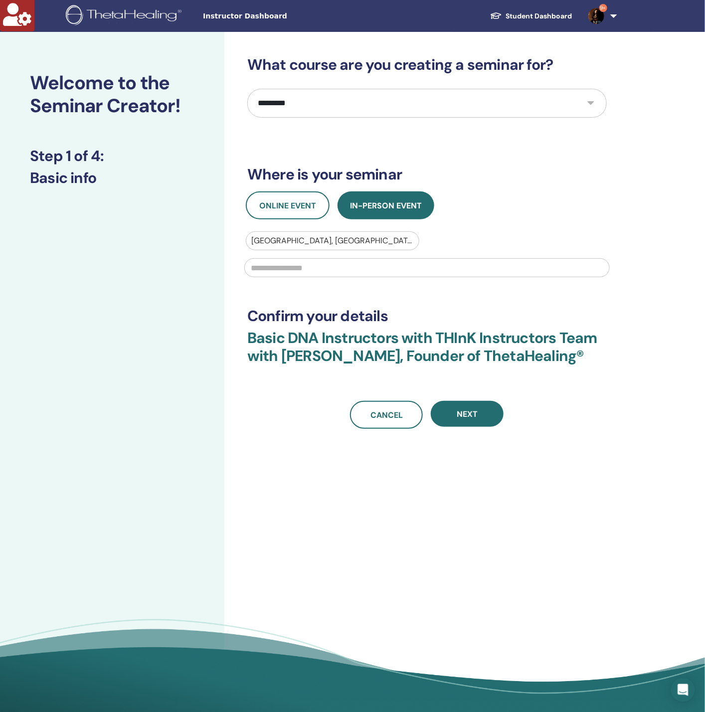
click at [297, 262] on input "text" at bounding box center [427, 267] width 366 height 19
click at [297, 262] on input "*" at bounding box center [427, 267] width 366 height 19
type input "*"
click at [461, 402] on button "Next" at bounding box center [467, 414] width 73 height 26
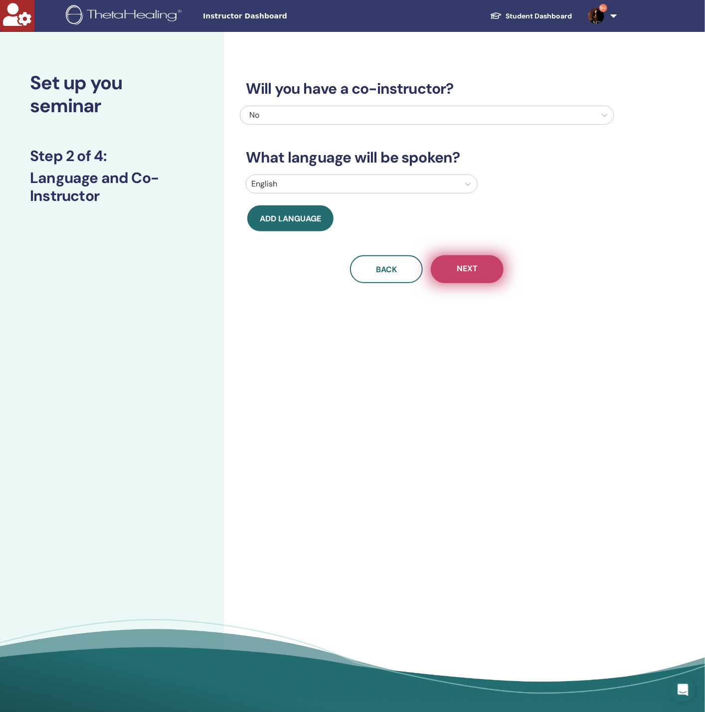
click at [479, 272] on button "Next" at bounding box center [467, 269] width 73 height 28
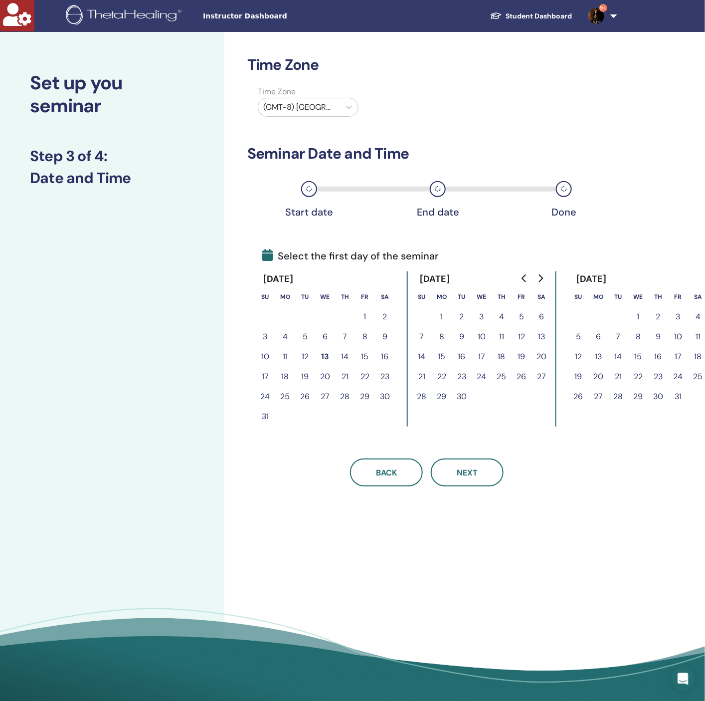
click at [309, 353] on button "12" at bounding box center [305, 357] width 20 height 20
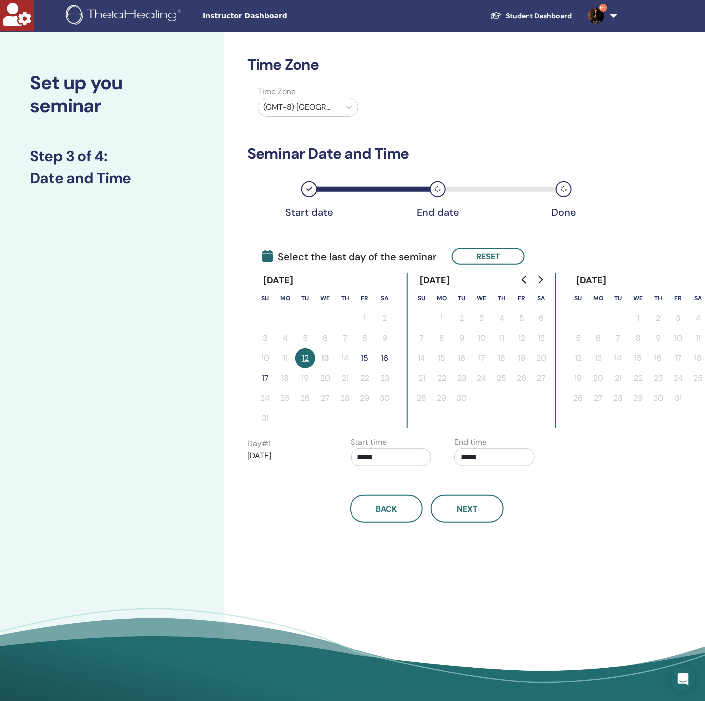
click at [365, 358] on button "15" at bounding box center [365, 358] width 20 height 20
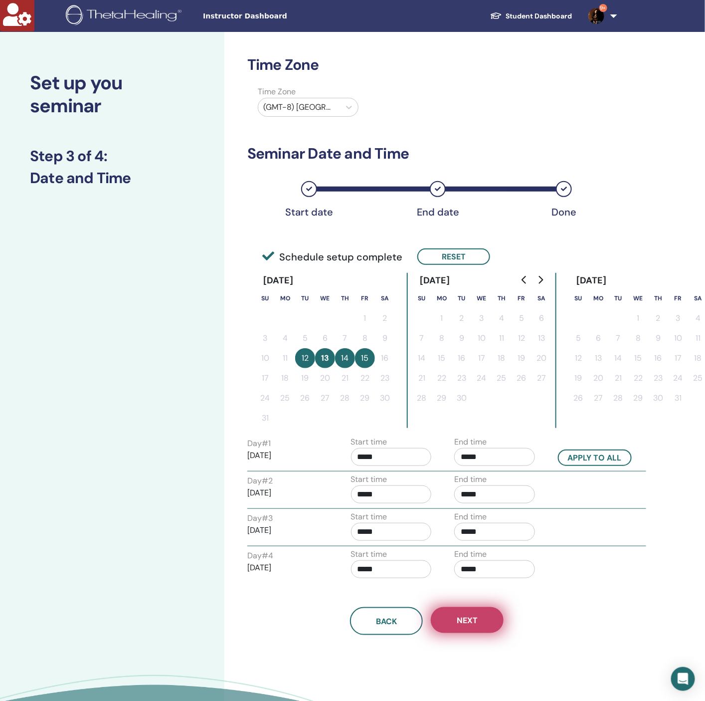
click at [453, 613] on button "Next" at bounding box center [467, 620] width 73 height 26
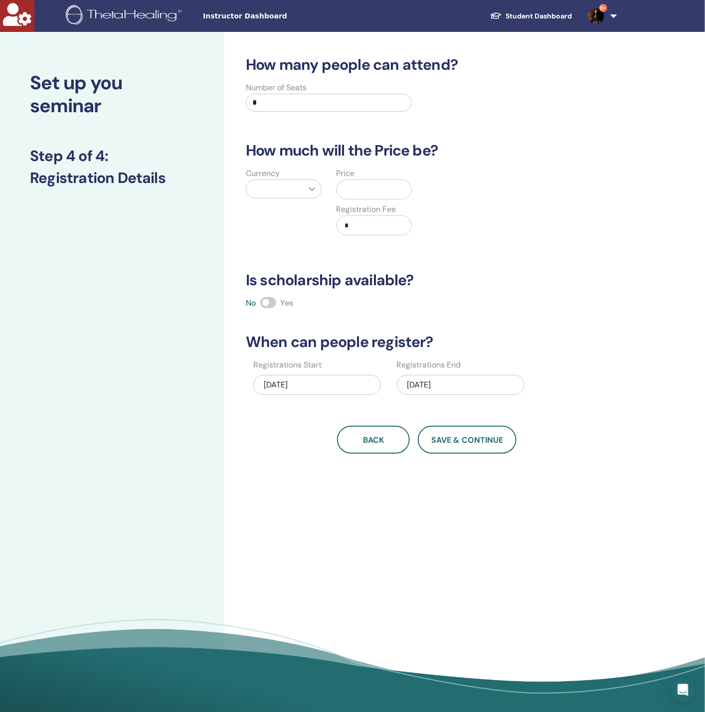
click at [305, 196] on div at bounding box center [312, 189] width 18 height 18
click at [300, 210] on div "Dollars ($)" at bounding box center [284, 215] width 76 height 20
click at [396, 194] on input "text" at bounding box center [378, 189] width 67 height 19
type input "****"
click at [529, 315] on div "How many people can attend? Number of Seats * How much will the Price be? Curre…" at bounding box center [427, 255] width 375 height 398
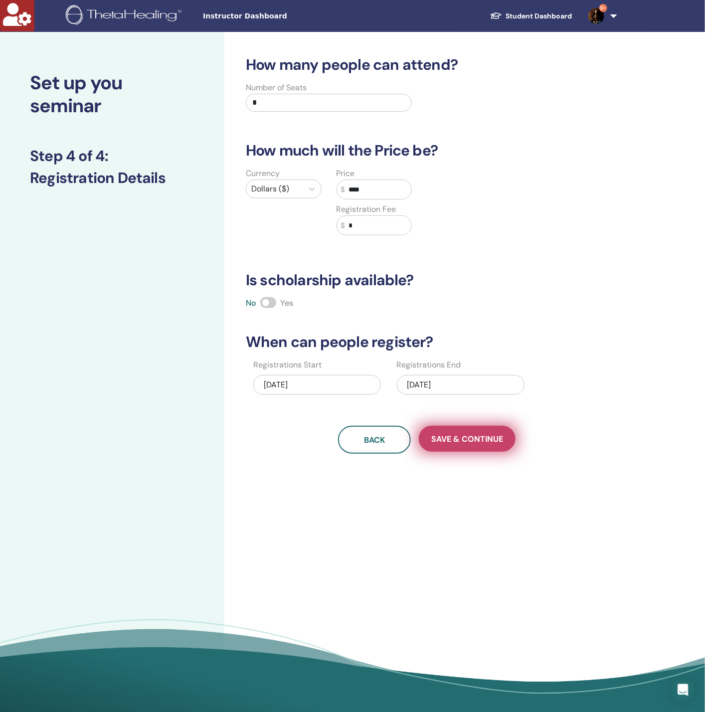
click at [482, 426] on button "Save & Continue" at bounding box center [467, 439] width 97 height 26
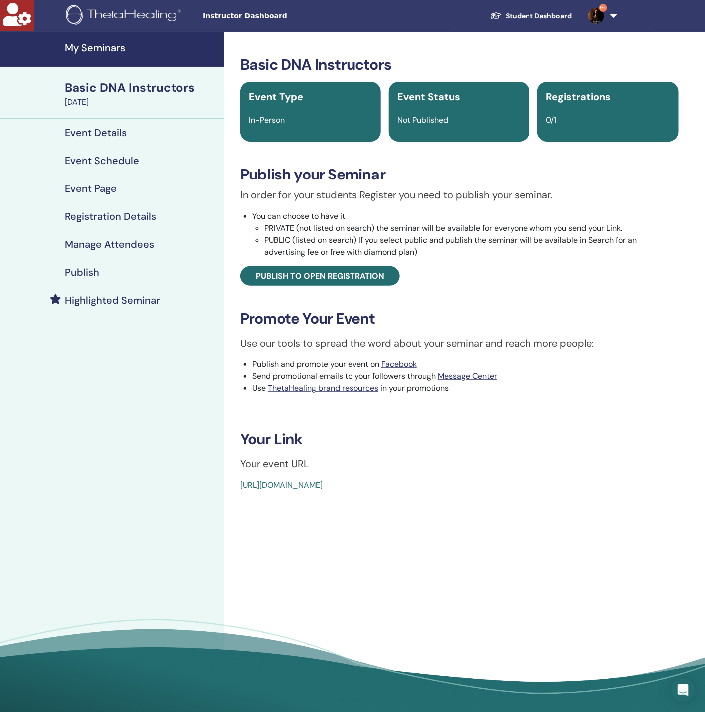
drag, startPoint x: 122, startPoint y: 401, endPoint x: 124, endPoint y: 389, distance: 12.1
click at [122, 400] on div "My Seminars Basic DNA Instructors [DATE] Event Details Event Schedule Event Pag…" at bounding box center [112, 375] width 224 height 687
